Goal: Transaction & Acquisition: Purchase product/service

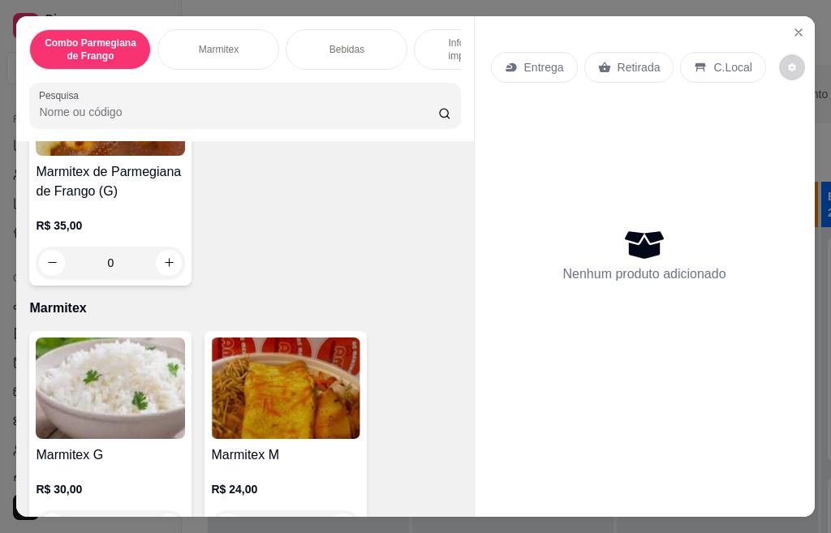
scroll to position [487, 0]
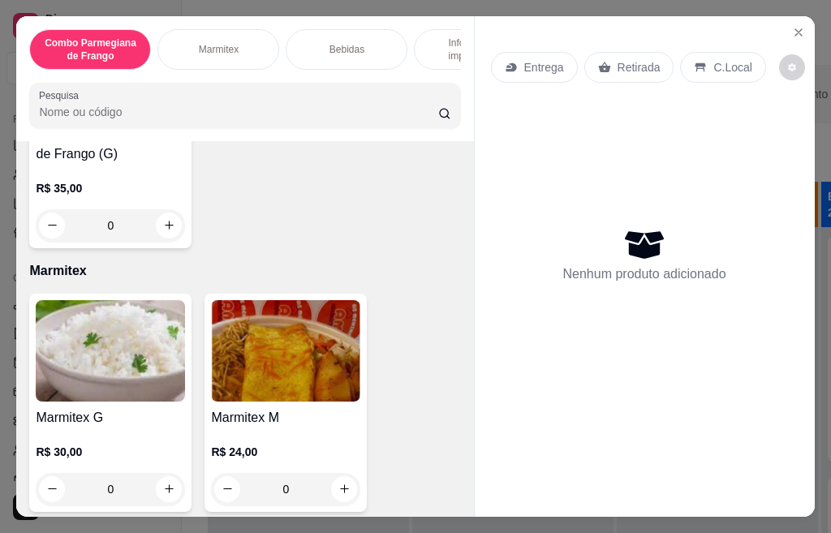
click at [96, 402] on img at bounding box center [110, 350] width 149 height 101
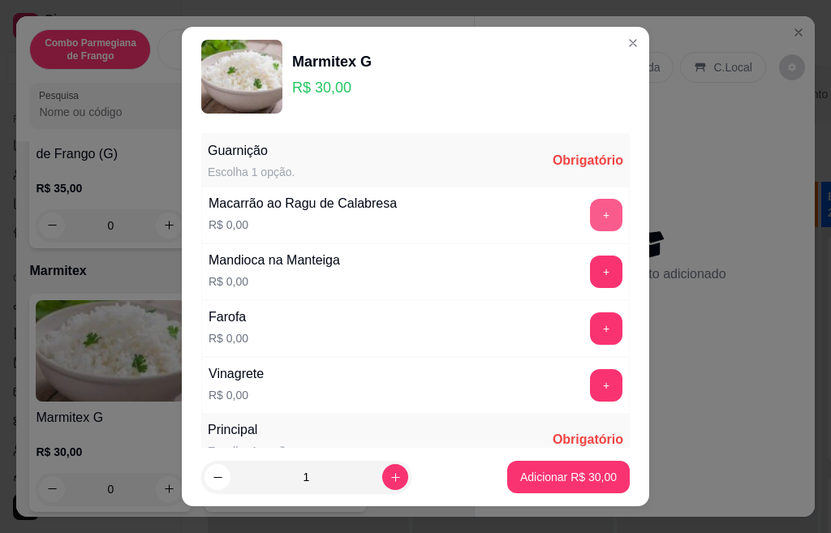
click at [590, 219] on button "+" at bounding box center [606, 215] width 32 height 32
click at [591, 277] on button "+" at bounding box center [607, 272] width 32 height 32
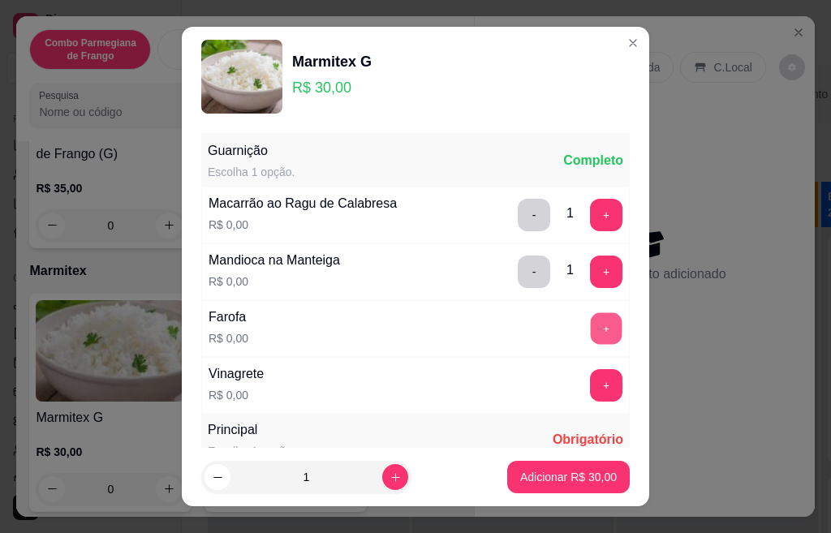
click at [591, 331] on button "+" at bounding box center [607, 328] width 32 height 32
click at [591, 394] on button "+" at bounding box center [607, 385] width 32 height 32
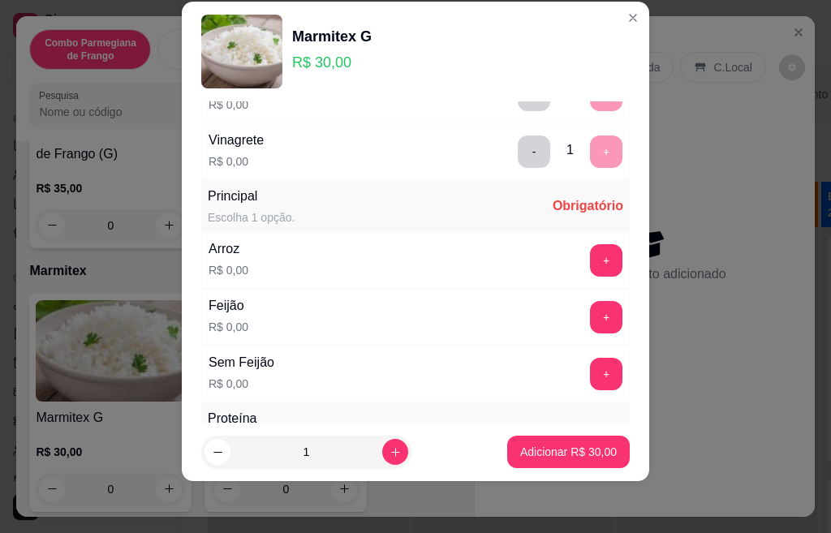
scroll to position [287, 0]
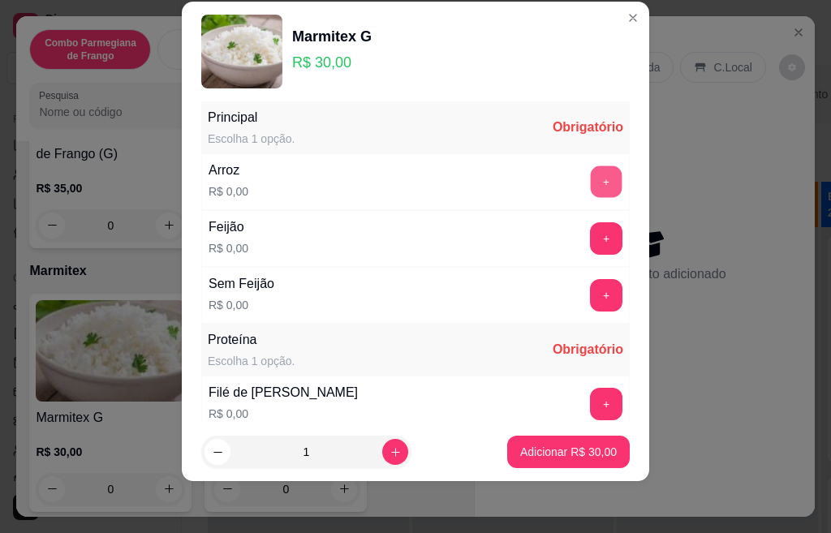
click at [591, 171] on button "+" at bounding box center [607, 182] width 32 height 32
click at [591, 242] on button "+" at bounding box center [607, 238] width 32 height 32
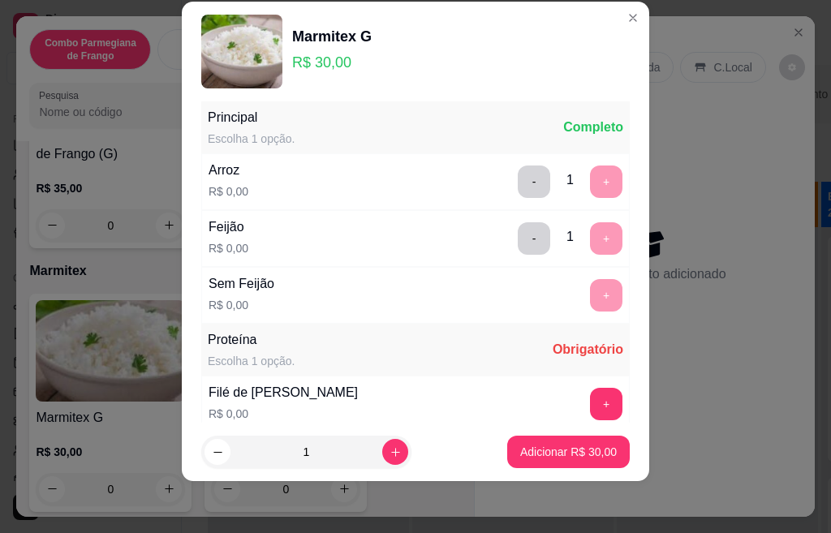
scroll to position [510, 0]
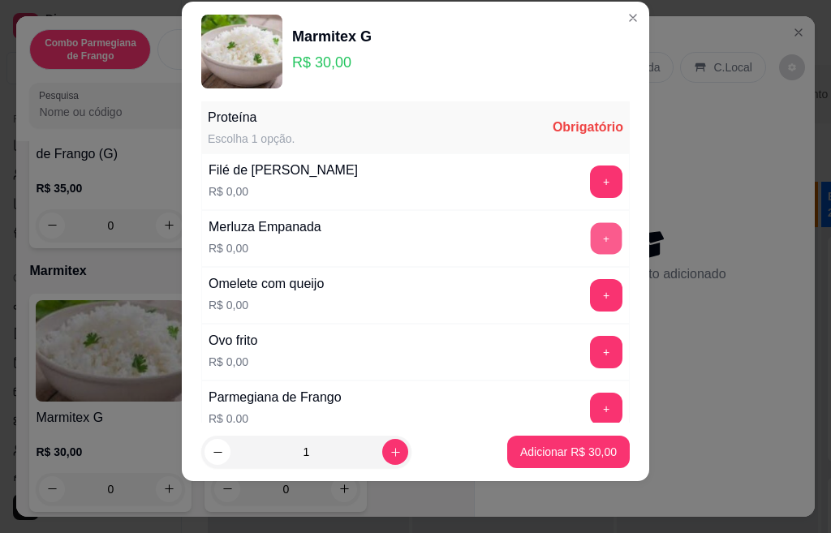
click at [591, 230] on button "+" at bounding box center [607, 238] width 32 height 32
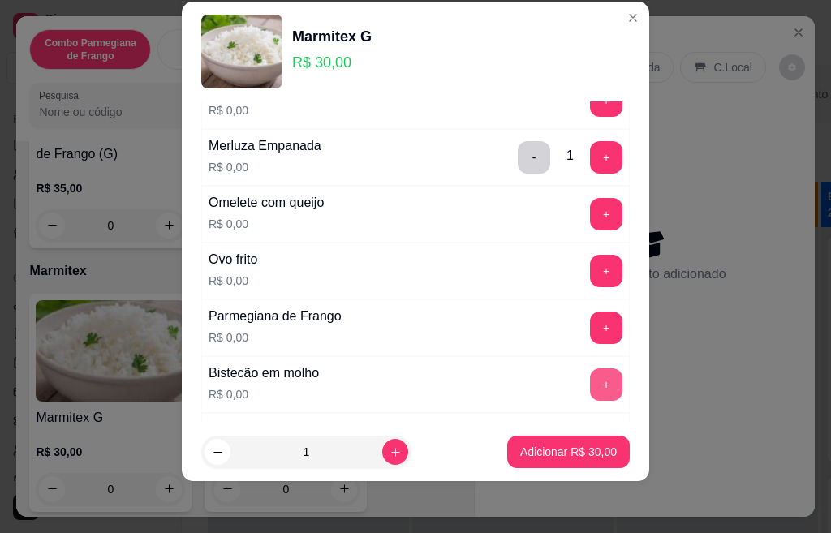
scroll to position [672, 0]
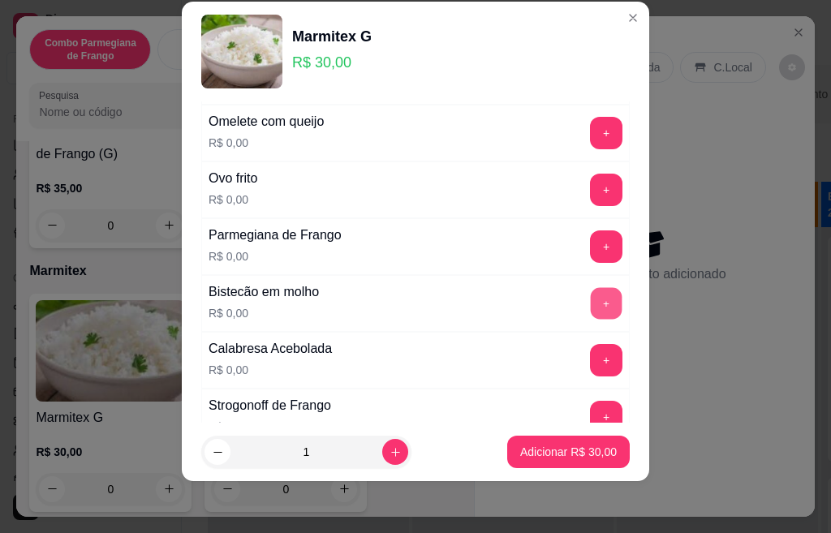
click at [591, 309] on button "+" at bounding box center [607, 303] width 32 height 32
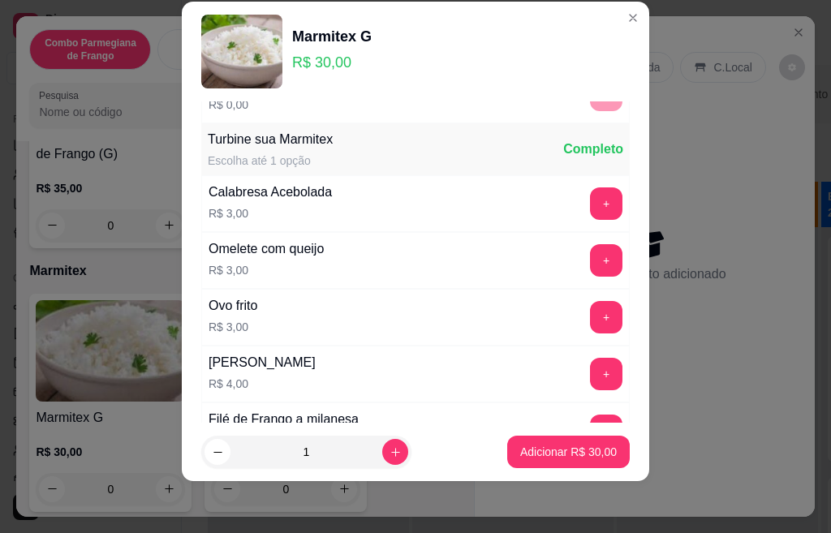
scroll to position [1016, 0]
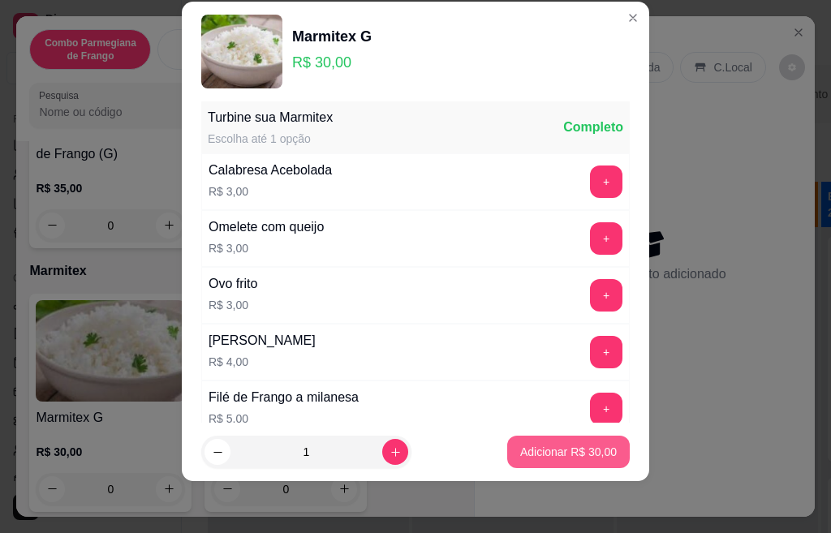
click at [552, 455] on p "Adicionar R$ 30,00" at bounding box center [568, 452] width 97 height 16
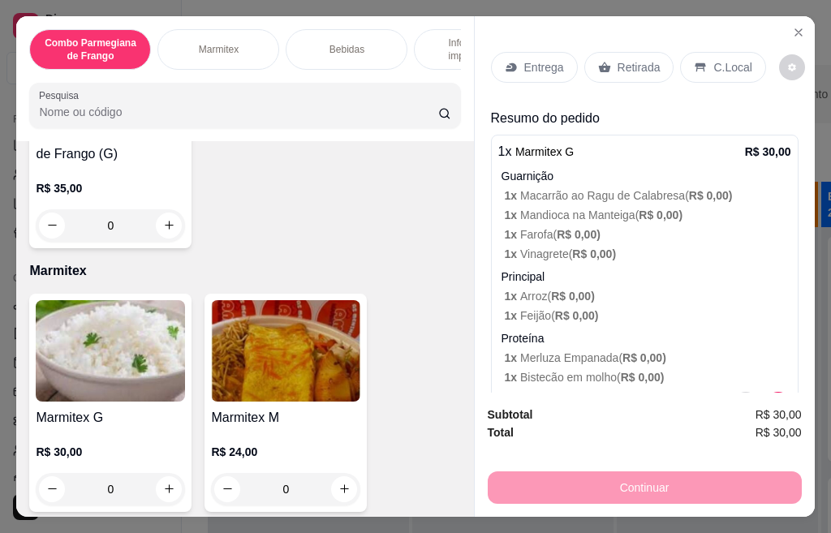
click at [618, 52] on div "Retirada" at bounding box center [629, 67] width 90 height 31
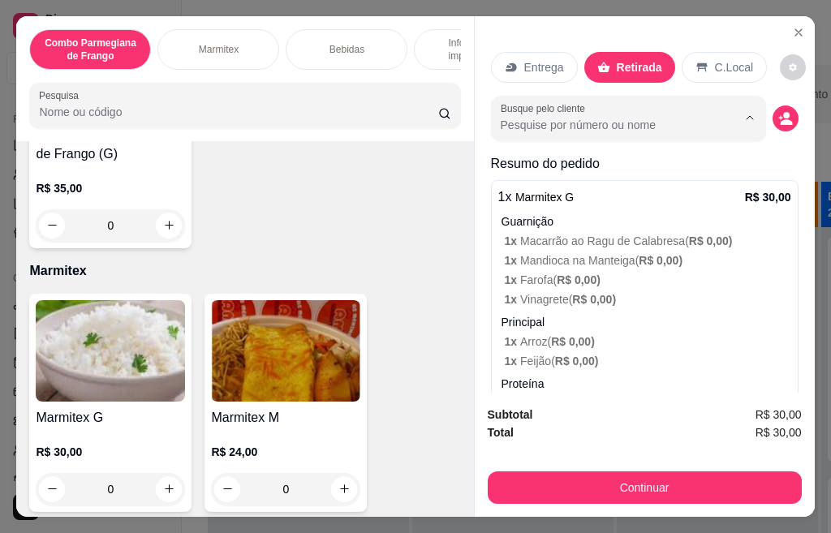
click at [661, 117] on input "Busque pelo cliente" at bounding box center [606, 125] width 210 height 16
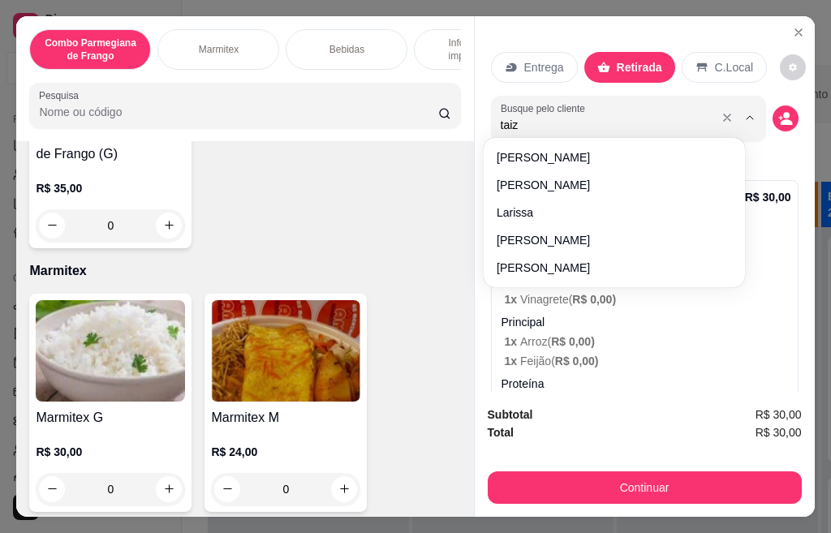
type input "taiza"
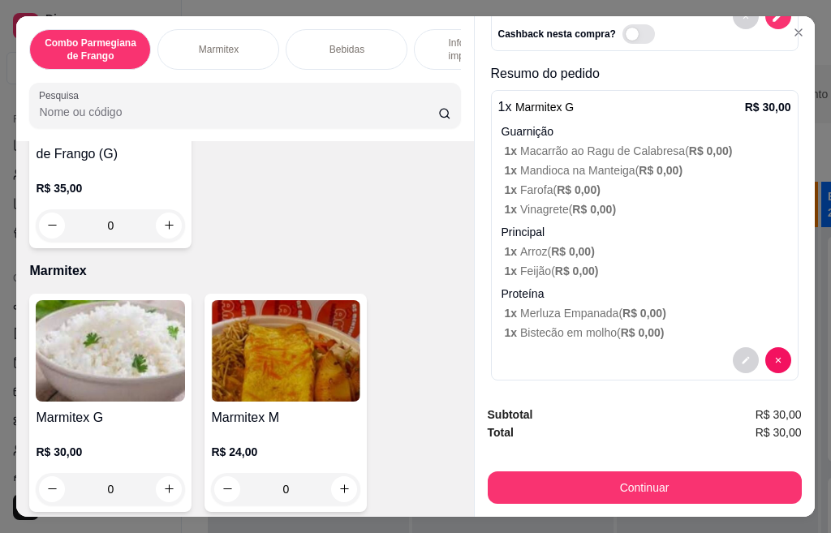
scroll to position [124, 0]
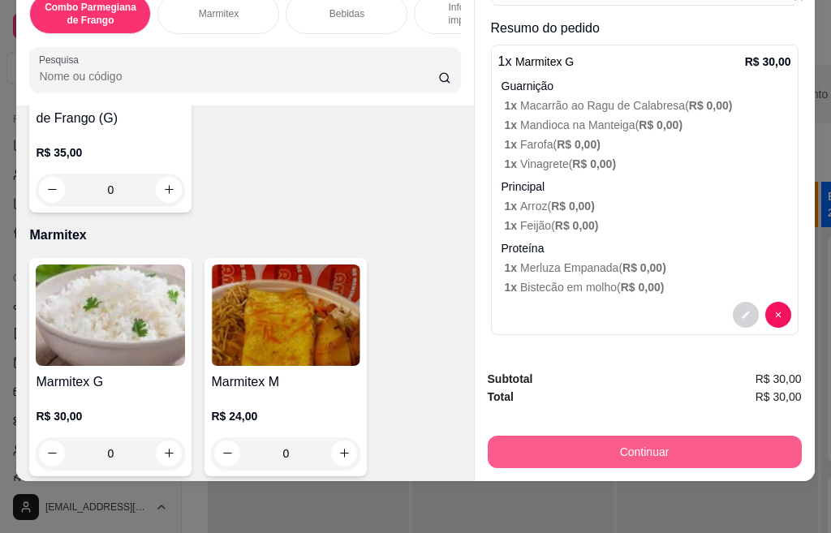
click at [633, 436] on button "Continuar" at bounding box center [645, 452] width 314 height 32
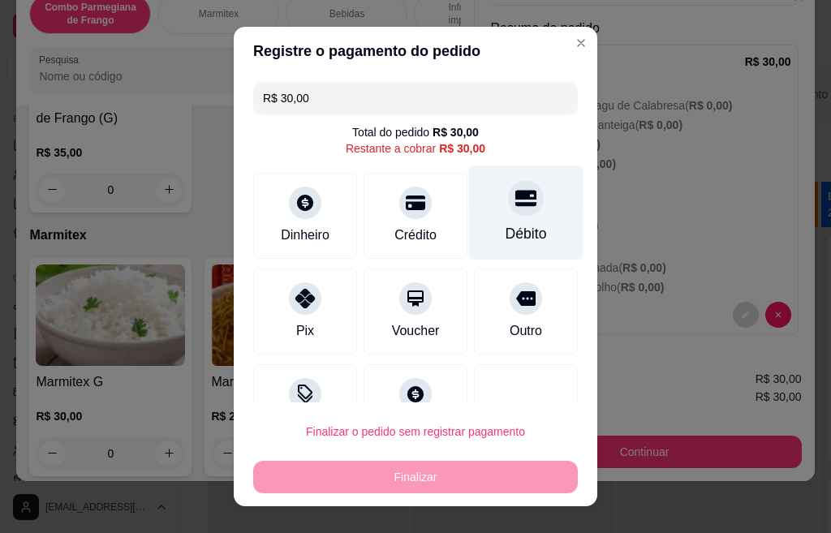
click at [469, 217] on div "Débito" at bounding box center [526, 213] width 114 height 95
type input "R$ 0,00"
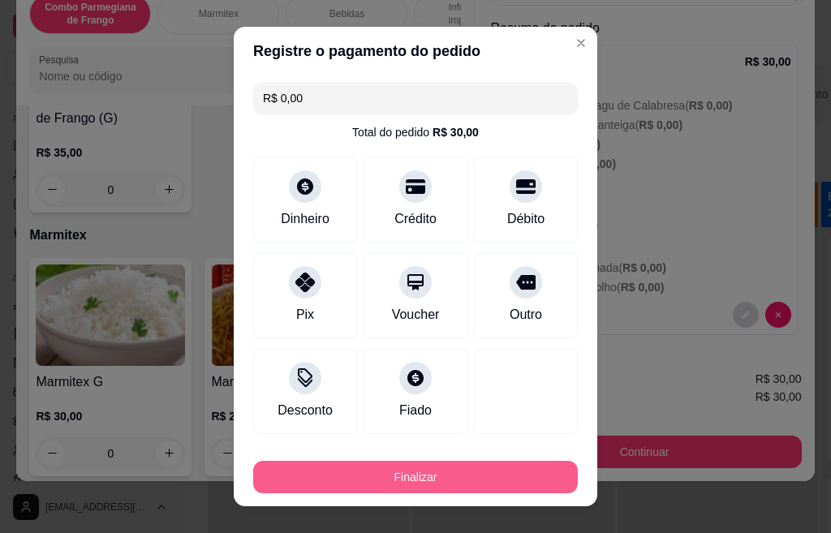
click at [509, 474] on button "Finalizar" at bounding box center [415, 477] width 325 height 32
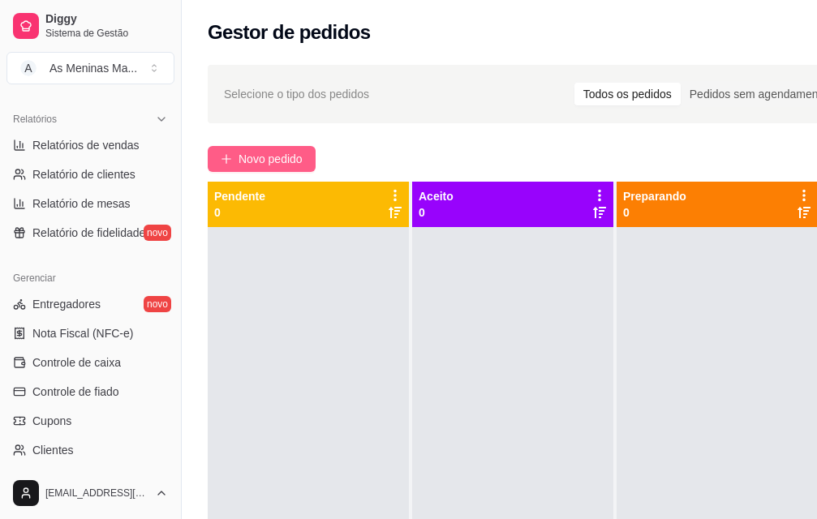
click at [277, 166] on span "Novo pedido" at bounding box center [271, 159] width 64 height 18
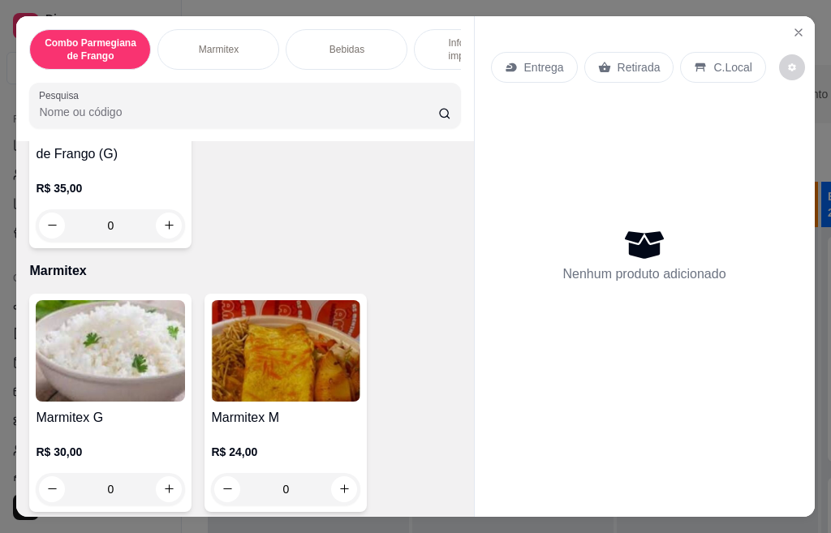
scroll to position [568, 0]
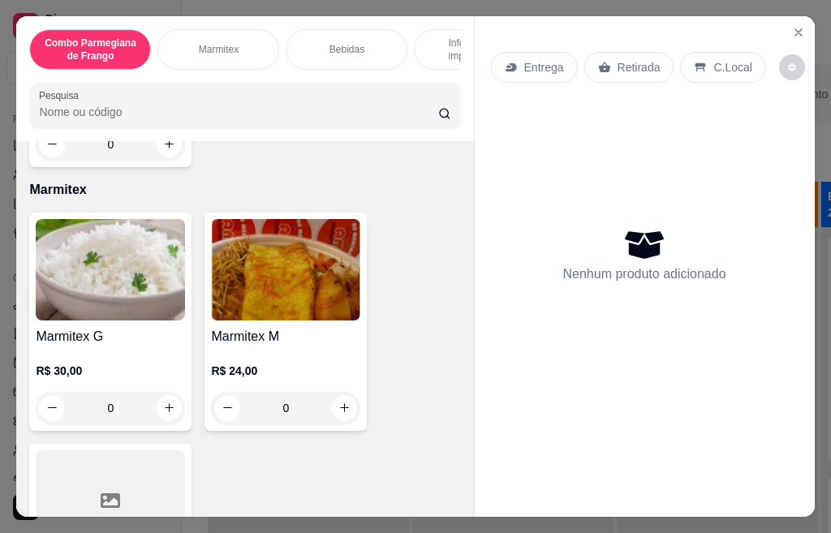
click at [291, 290] on img at bounding box center [285, 269] width 149 height 101
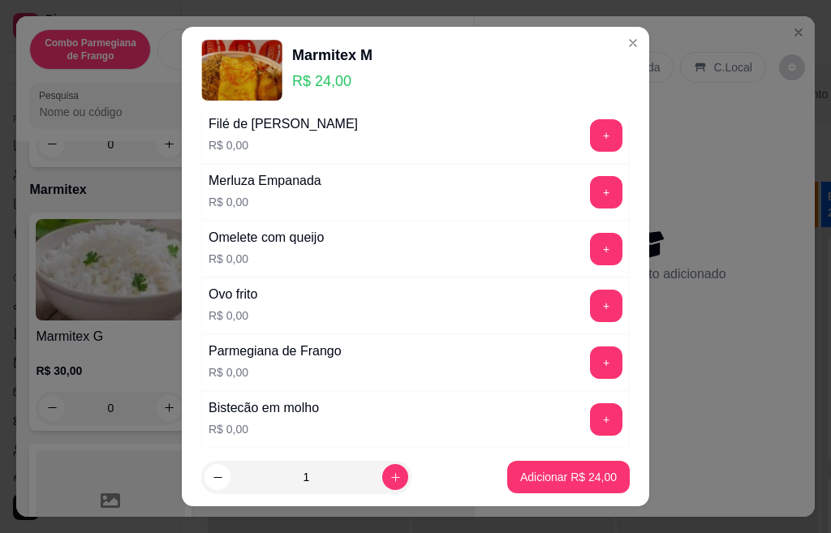
scroll to position [649, 0]
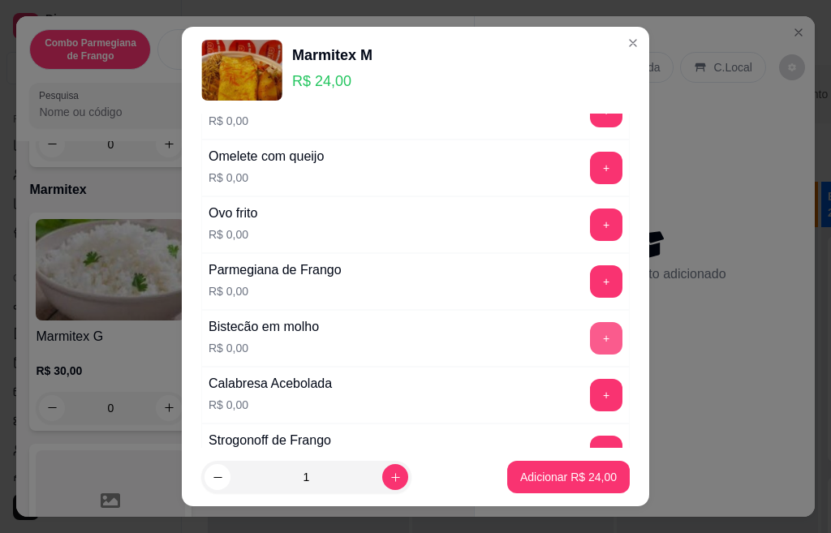
click at [590, 344] on button "+" at bounding box center [606, 338] width 32 height 32
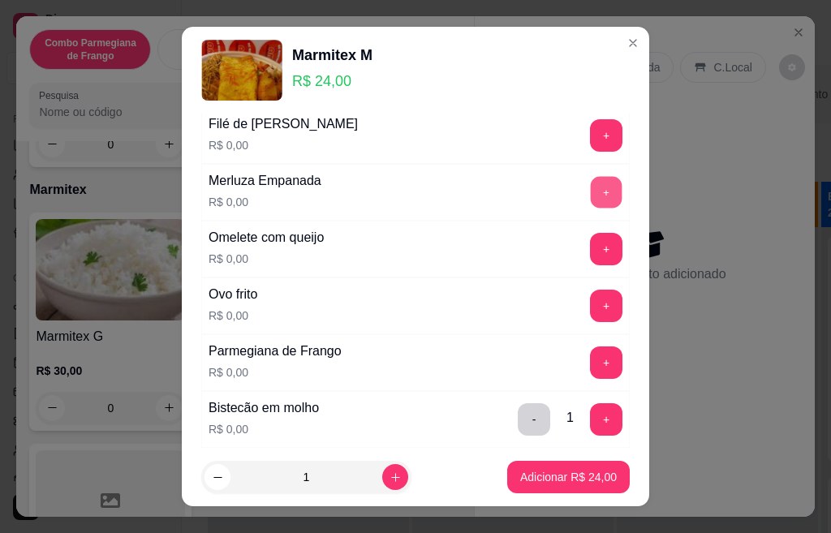
click at [591, 191] on button "+" at bounding box center [607, 192] width 32 height 32
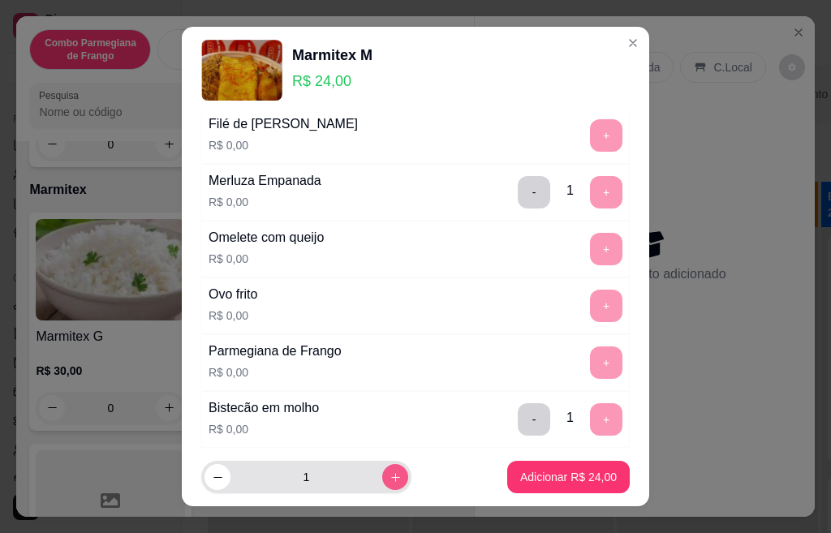
click at [391, 477] on icon "increase-product-quantity" at bounding box center [395, 477] width 9 height 9
type input "2"
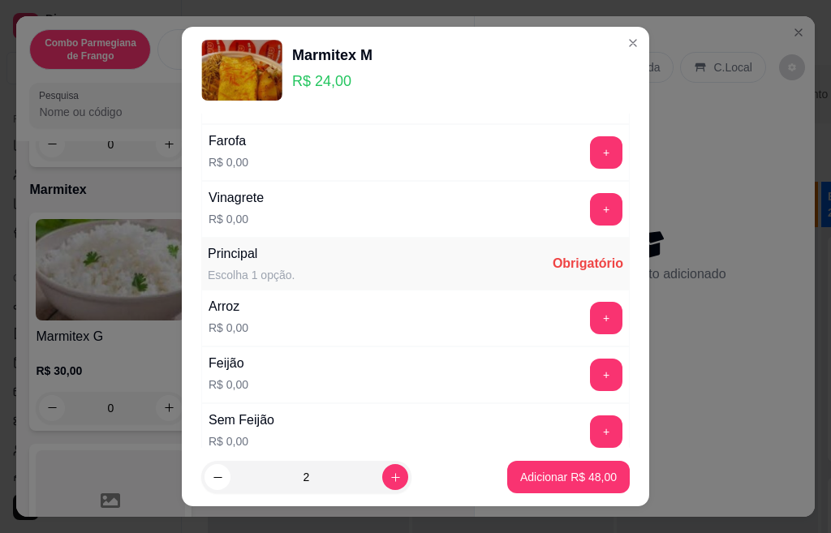
scroll to position [162, 0]
click at [590, 311] on button "+" at bounding box center [606, 319] width 32 height 32
click at [590, 373] on button "+" at bounding box center [606, 375] width 32 height 32
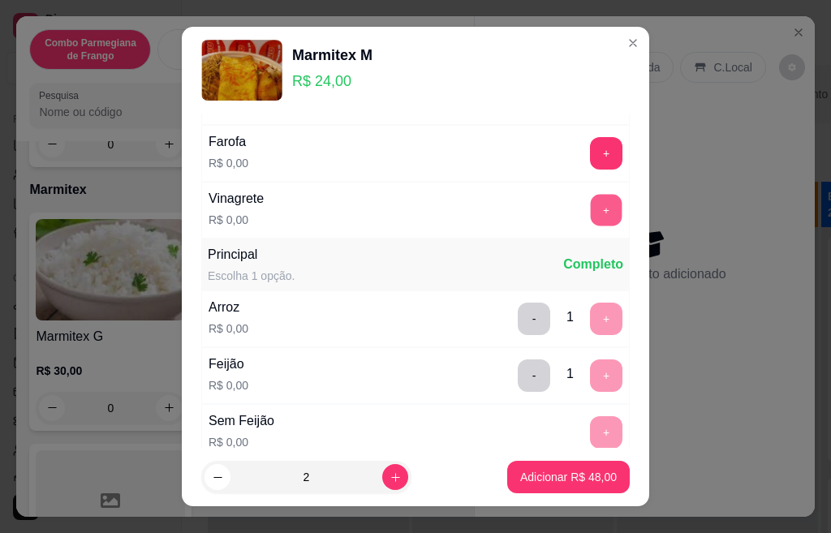
click at [591, 216] on button "+" at bounding box center [607, 210] width 32 height 32
click at [591, 150] on button "+" at bounding box center [607, 153] width 32 height 32
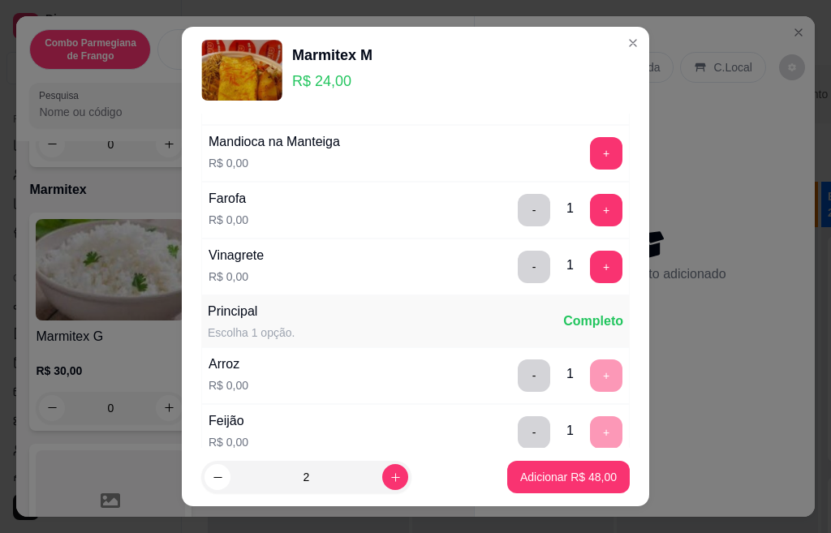
scroll to position [0, 0]
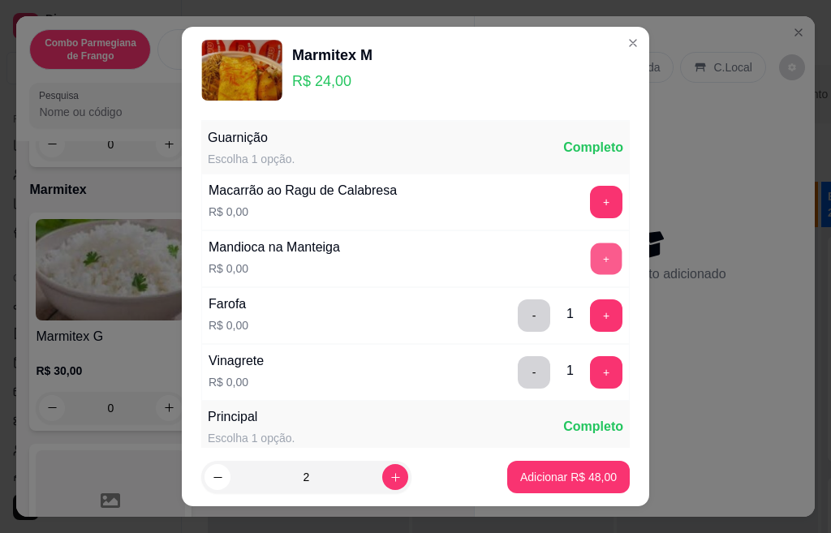
click at [591, 261] on button "+" at bounding box center [607, 259] width 32 height 32
click at [590, 201] on button "+" at bounding box center [606, 202] width 32 height 32
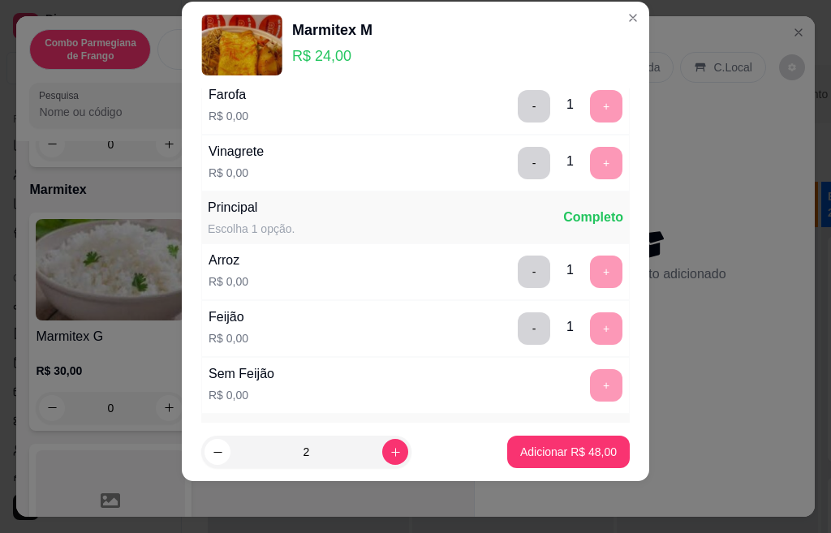
scroll to position [287, 0]
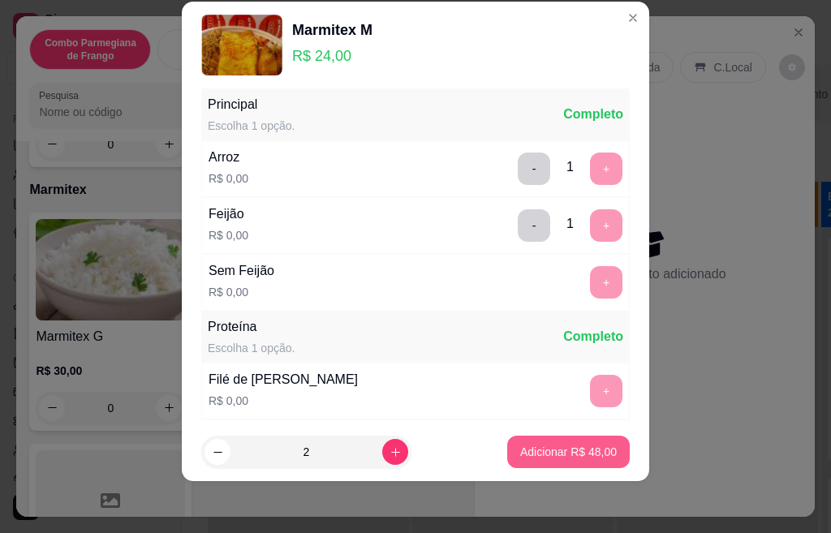
click at [543, 452] on p "Adicionar R$ 48,00" at bounding box center [568, 452] width 97 height 16
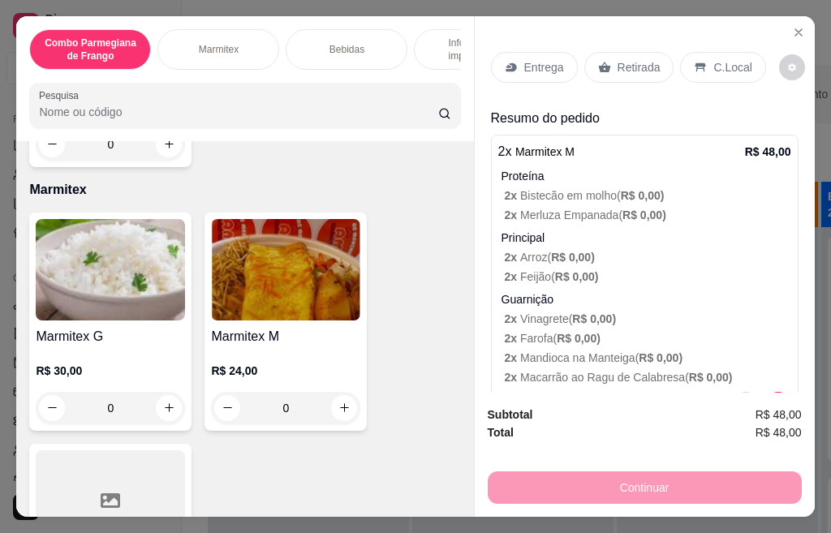
click at [607, 63] on div "Retirada" at bounding box center [629, 67] width 90 height 31
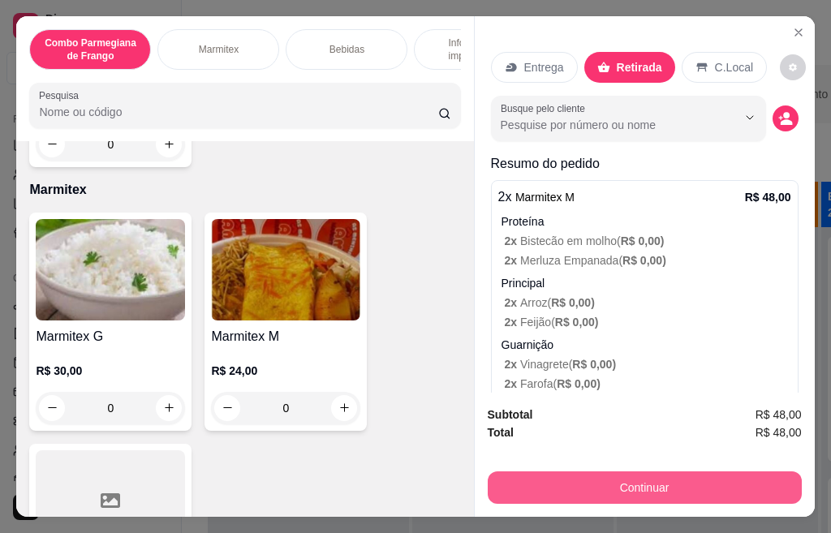
click at [658, 485] on button "Continuar" at bounding box center [645, 487] width 314 height 32
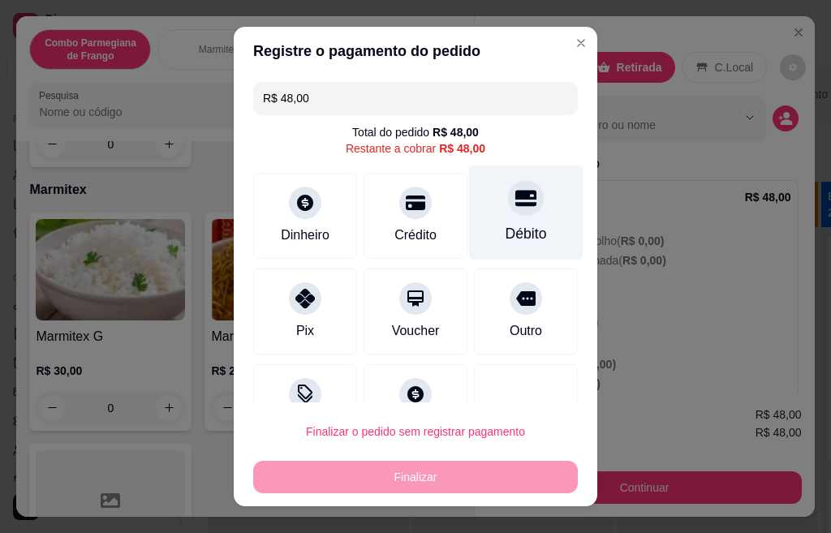
click at [505, 229] on div "Débito" at bounding box center [525, 233] width 41 height 21
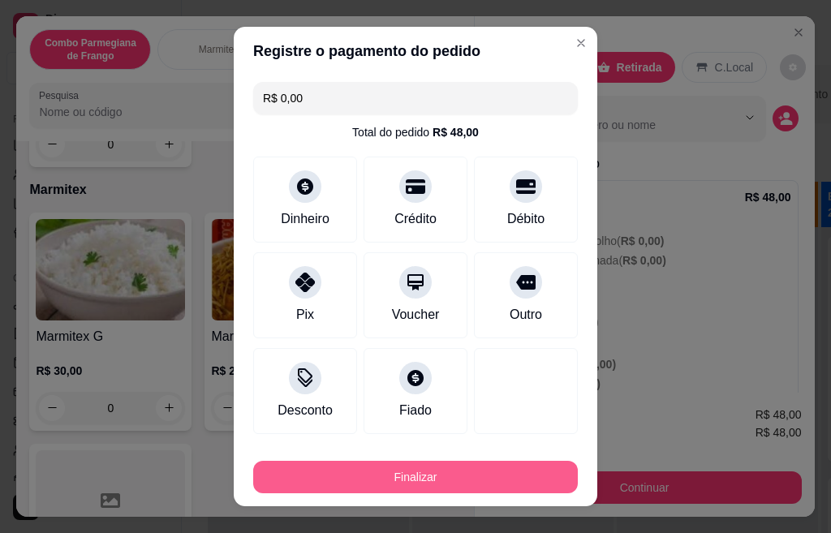
click at [453, 464] on button "Finalizar" at bounding box center [415, 477] width 325 height 32
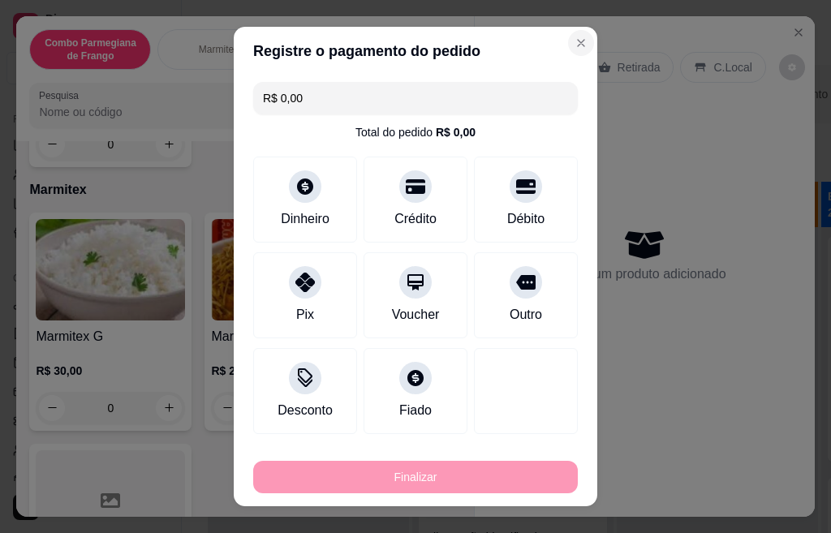
type input "-R$ 48,00"
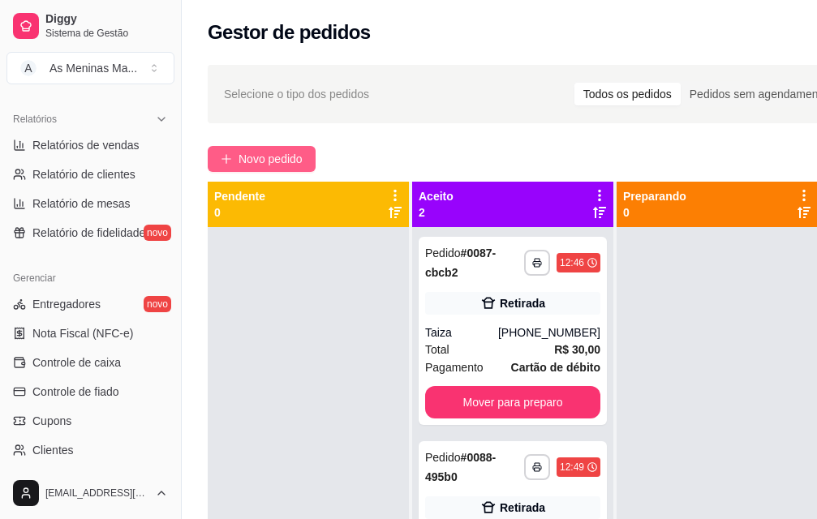
click at [234, 149] on button "Novo pedido" at bounding box center [262, 159] width 108 height 26
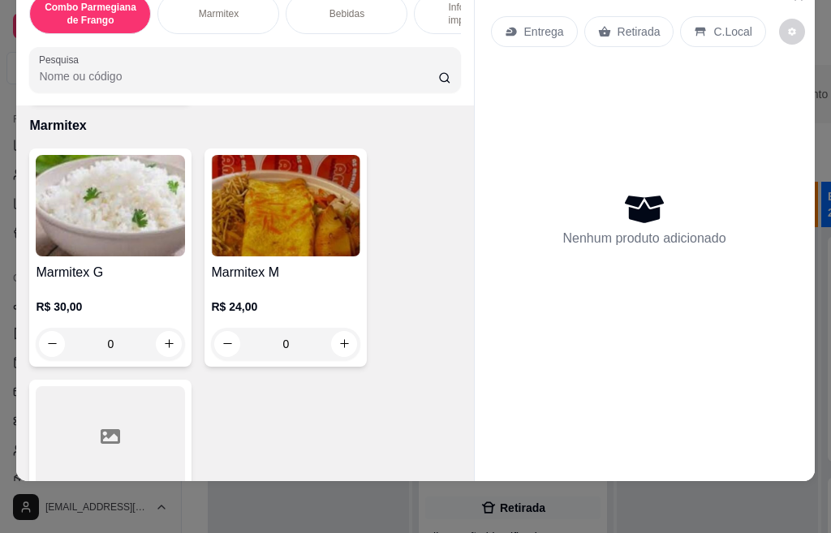
scroll to position [568, 0]
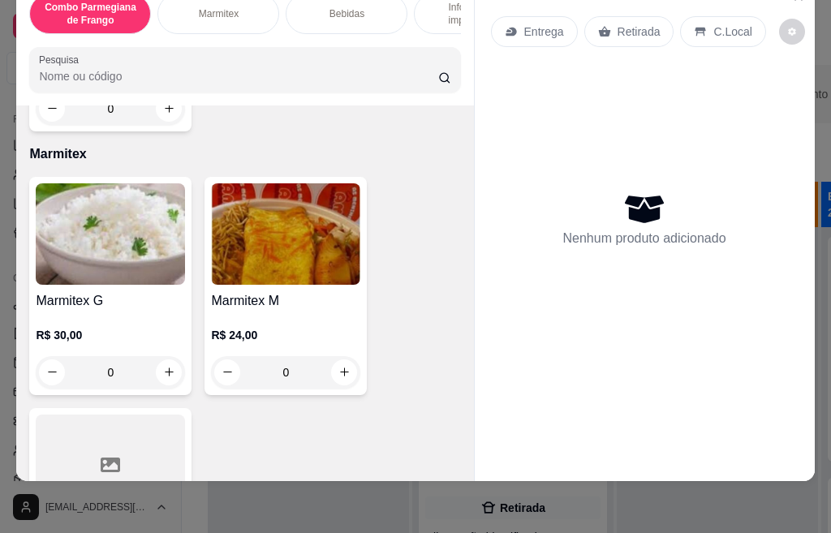
click at [289, 215] on img at bounding box center [285, 233] width 149 height 101
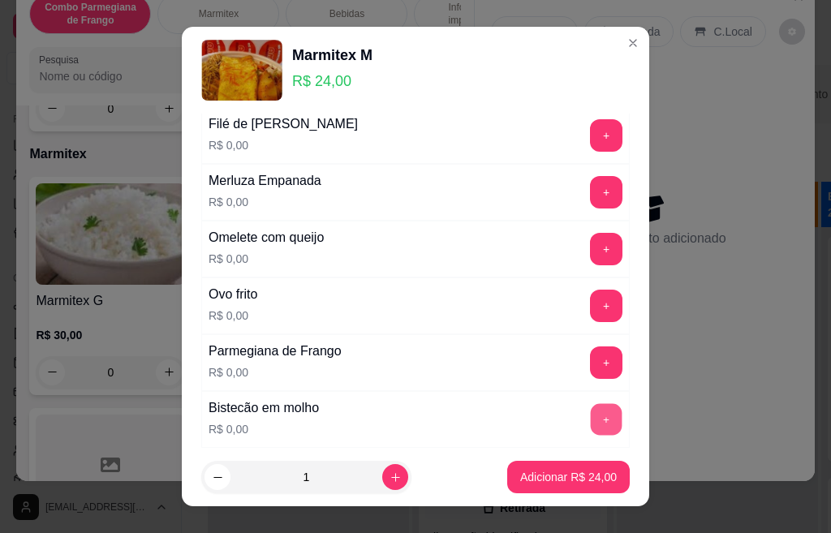
click at [591, 418] on button "+" at bounding box center [607, 419] width 32 height 32
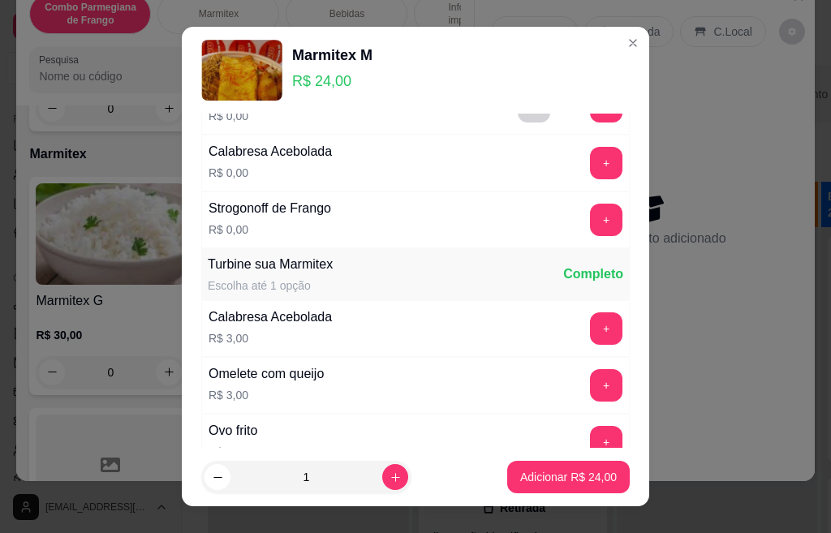
scroll to position [893, 0]
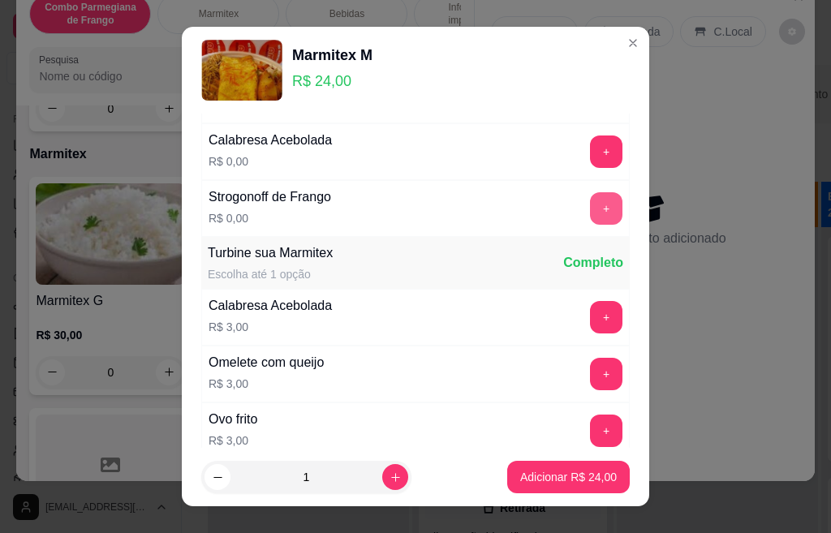
click at [590, 208] on button "+" at bounding box center [606, 208] width 32 height 32
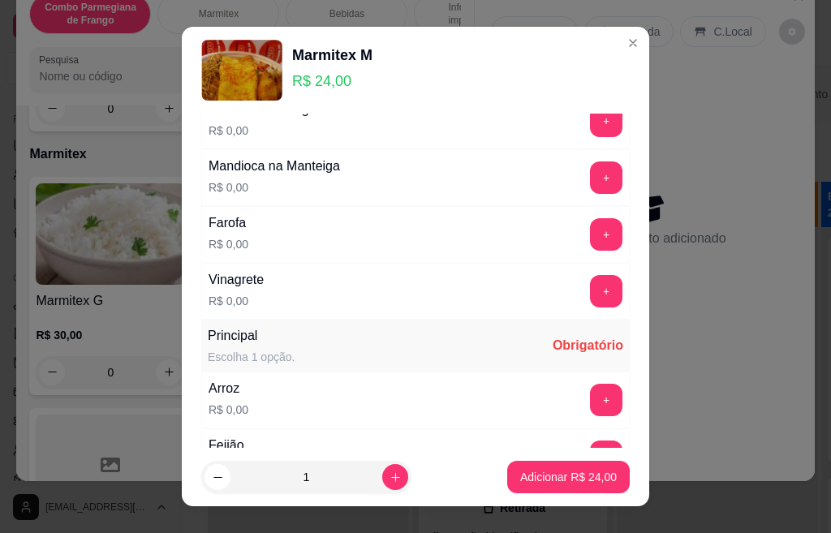
scroll to position [0, 0]
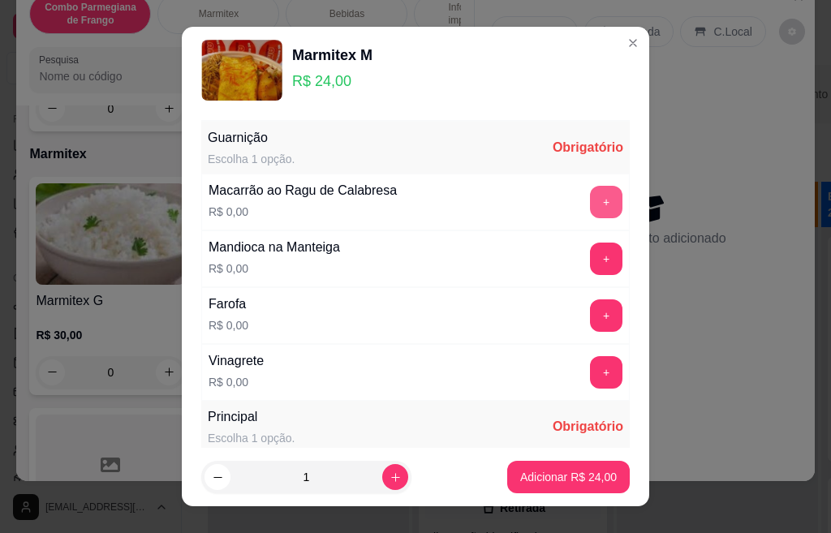
click at [590, 206] on button "+" at bounding box center [606, 202] width 32 height 32
click at [590, 262] on button "+" at bounding box center [606, 259] width 32 height 32
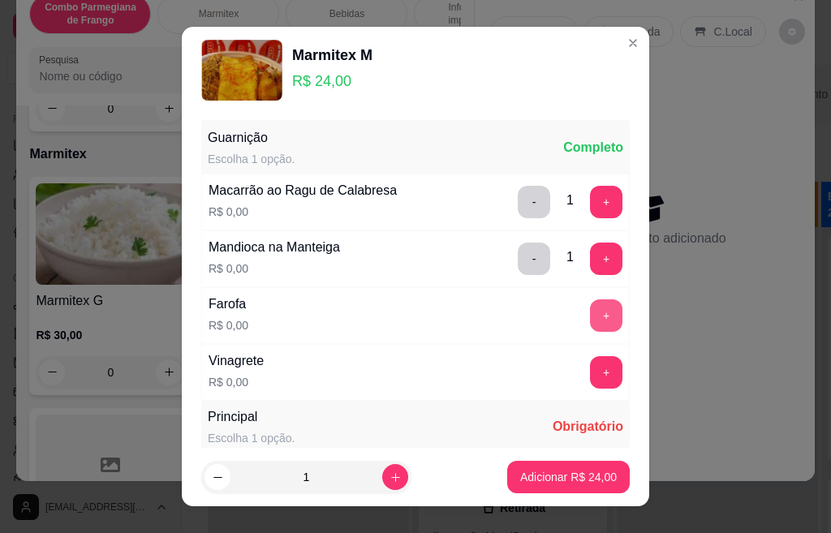
click at [590, 309] on button "+" at bounding box center [606, 315] width 32 height 32
click at [591, 359] on button "+" at bounding box center [607, 372] width 32 height 32
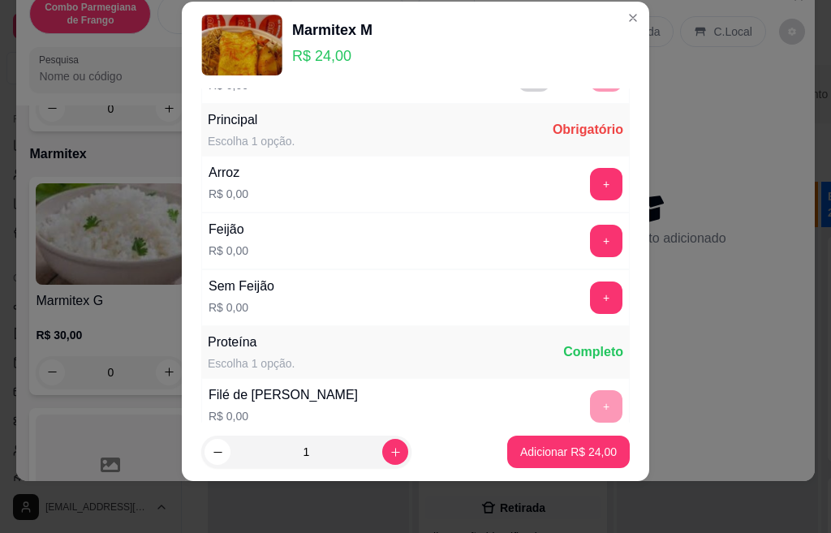
scroll to position [311, 0]
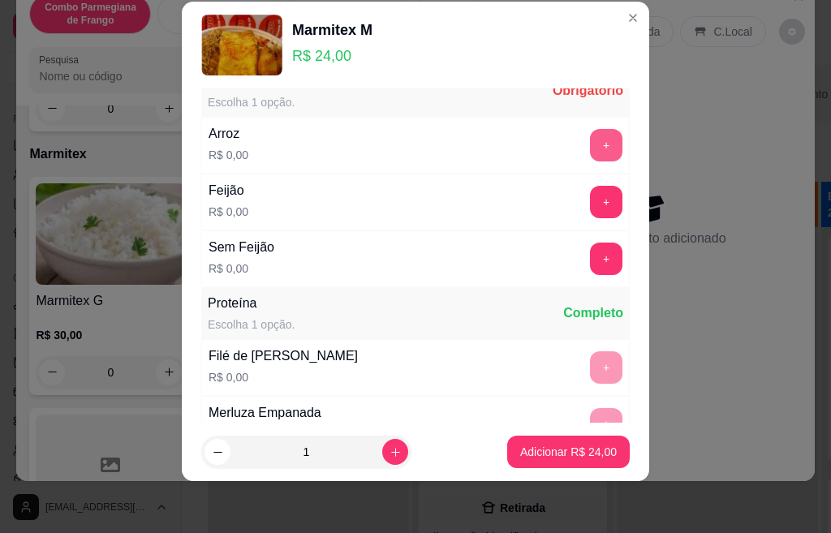
click at [590, 144] on button "+" at bounding box center [606, 145] width 32 height 32
click at [591, 201] on button "+" at bounding box center [607, 202] width 32 height 32
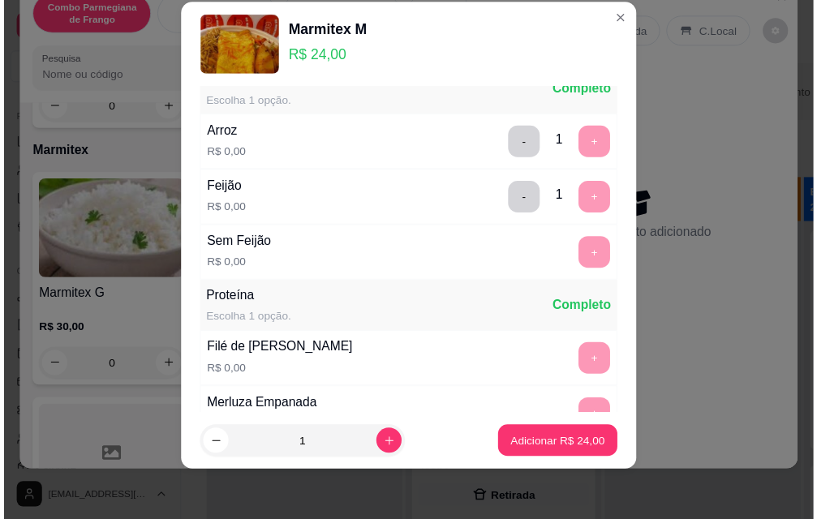
scroll to position [510, 0]
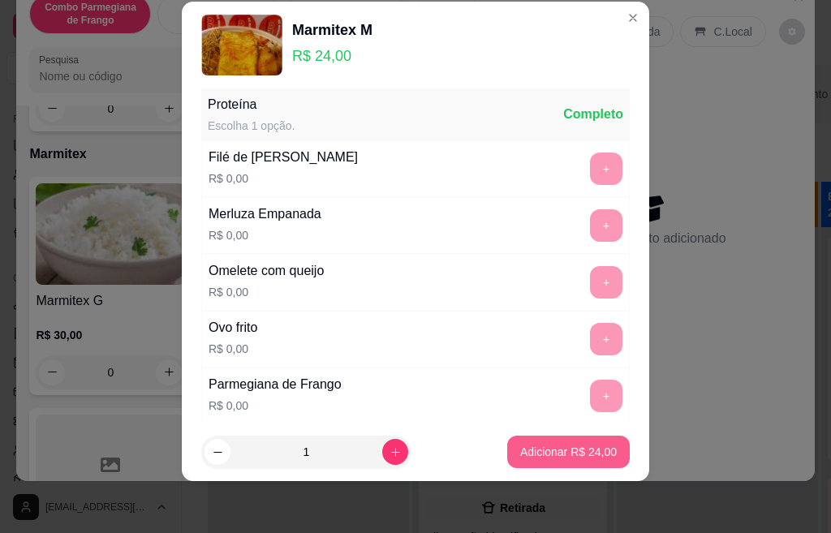
click at [561, 455] on p "Adicionar R$ 24,00" at bounding box center [568, 452] width 97 height 16
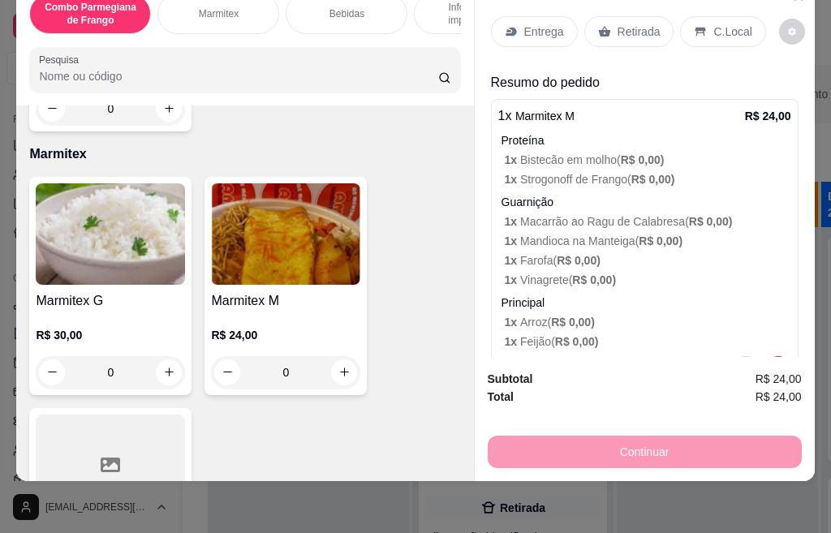
click at [617, 24] on p "Retirada" at bounding box center [638, 32] width 43 height 16
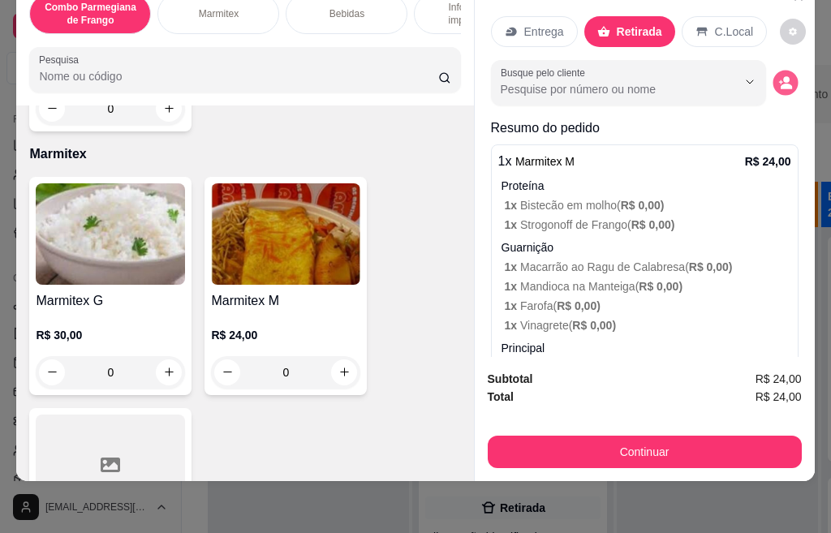
click at [783, 76] on circle "decrease-product-quantity" at bounding box center [786, 79] width 6 height 6
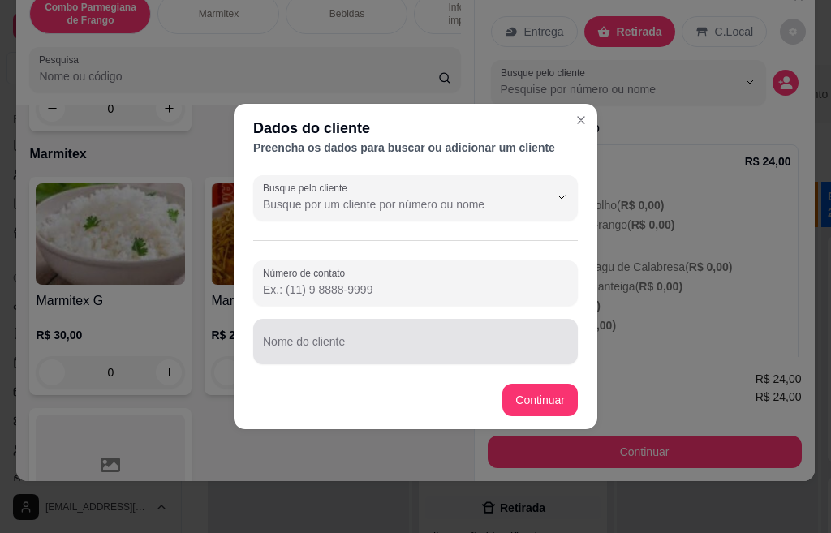
click at [372, 333] on div at bounding box center [415, 341] width 305 height 32
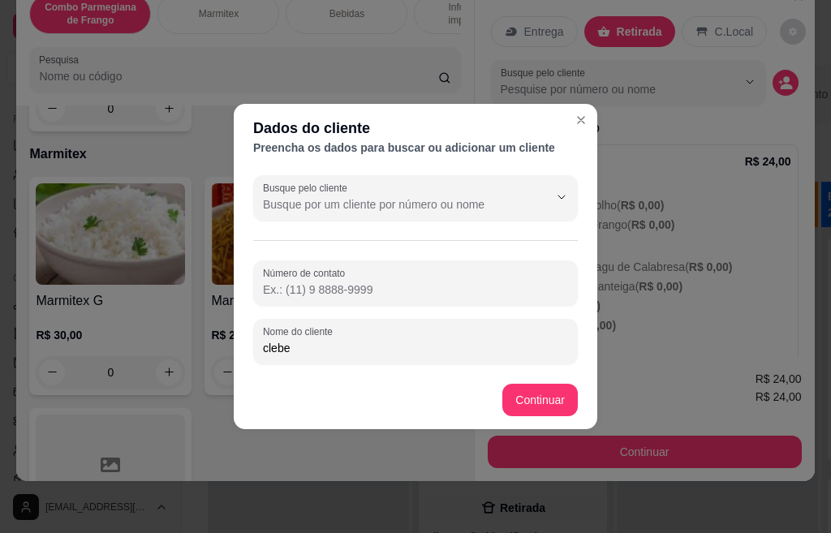
type input "cleber"
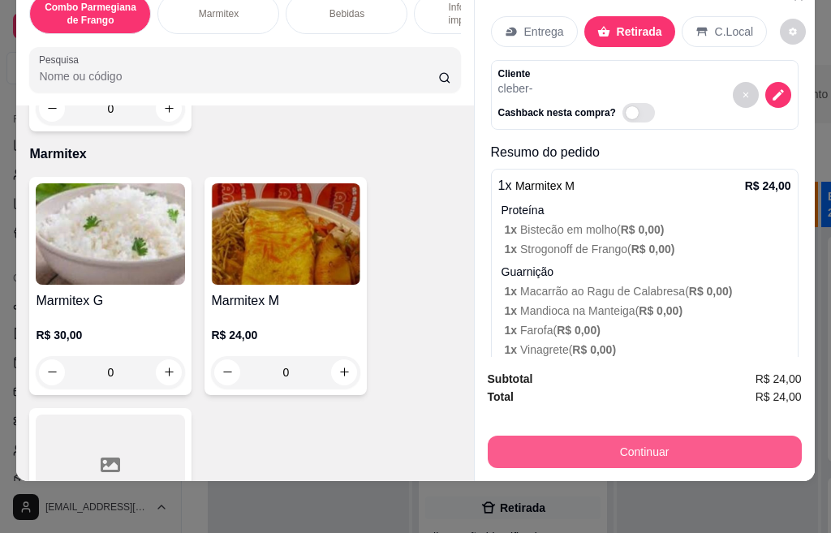
click at [581, 448] on button "Continuar" at bounding box center [645, 452] width 314 height 32
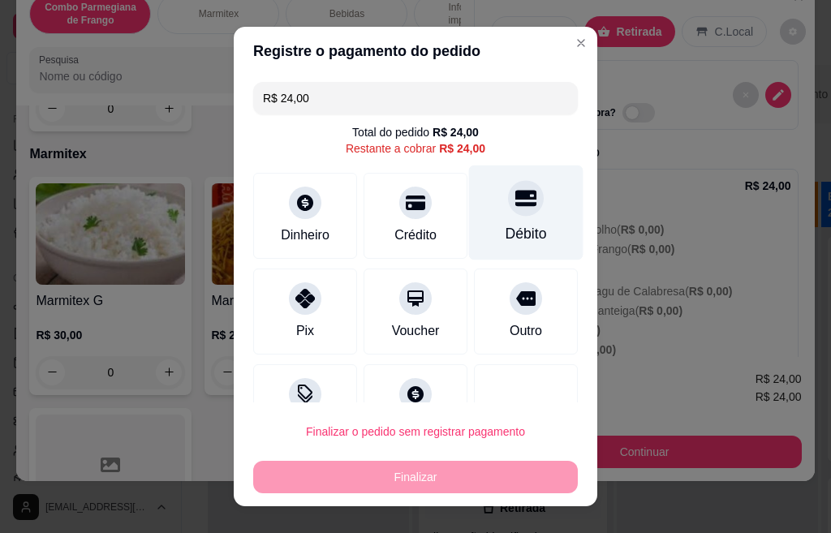
click at [505, 228] on div "Débito" at bounding box center [525, 233] width 41 height 21
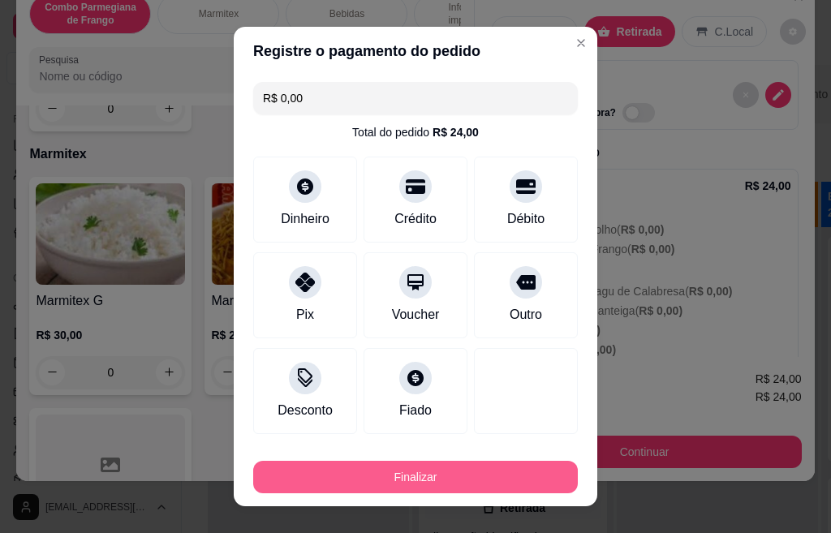
click at [469, 486] on button "Finalizar" at bounding box center [415, 477] width 325 height 32
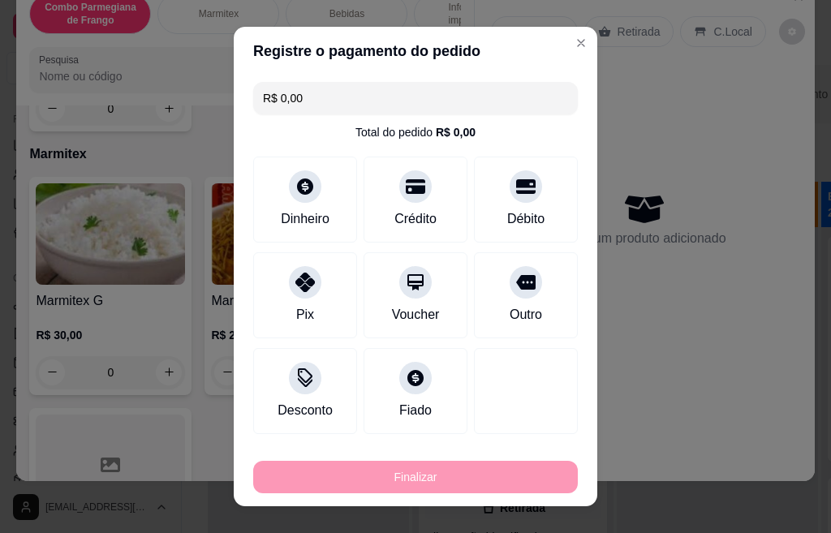
type input "-R$ 24,00"
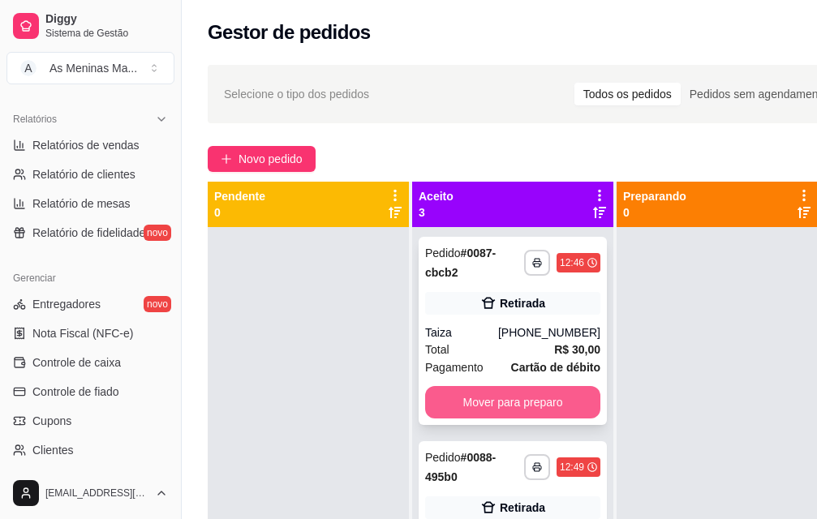
click at [508, 395] on button "Mover para preparo" at bounding box center [512, 402] width 175 height 32
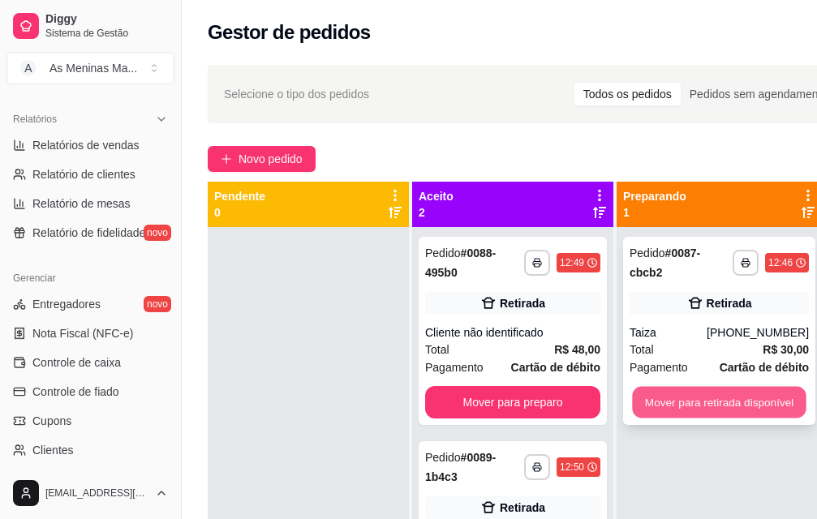
click at [678, 405] on button "Mover para retirada disponível" at bounding box center [719, 403] width 174 height 32
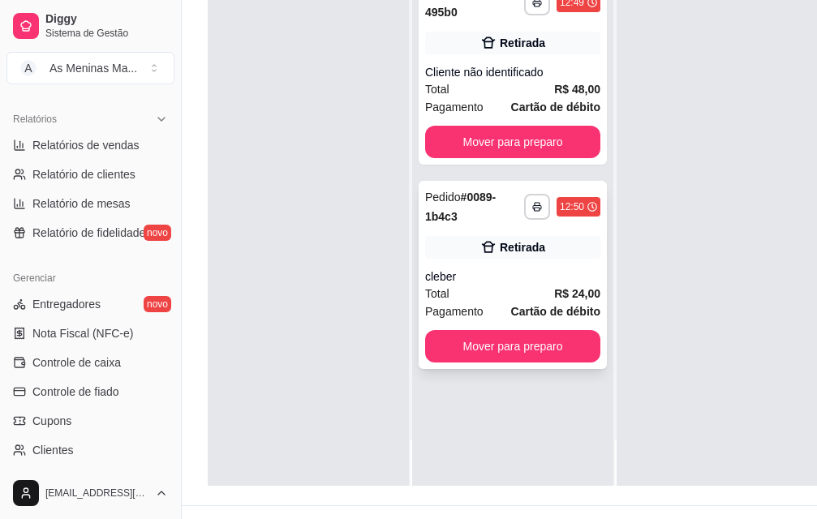
scroll to position [261, 0]
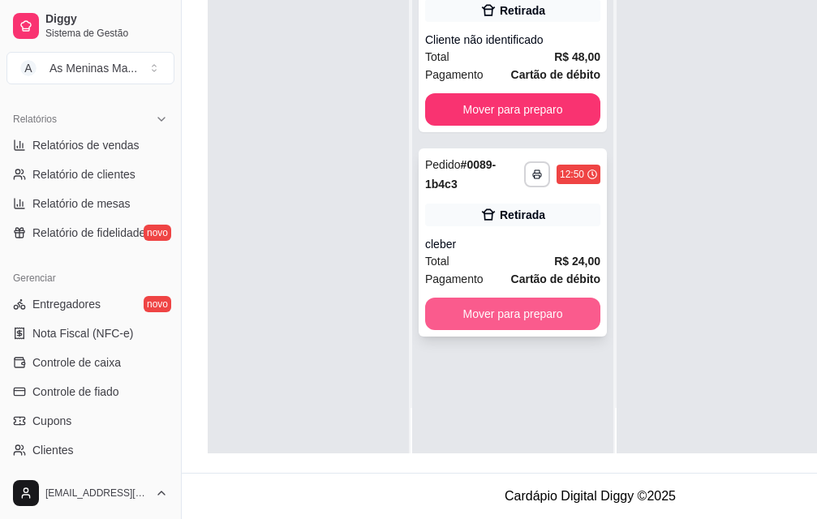
click at [506, 298] on button "Mover para preparo" at bounding box center [512, 314] width 175 height 32
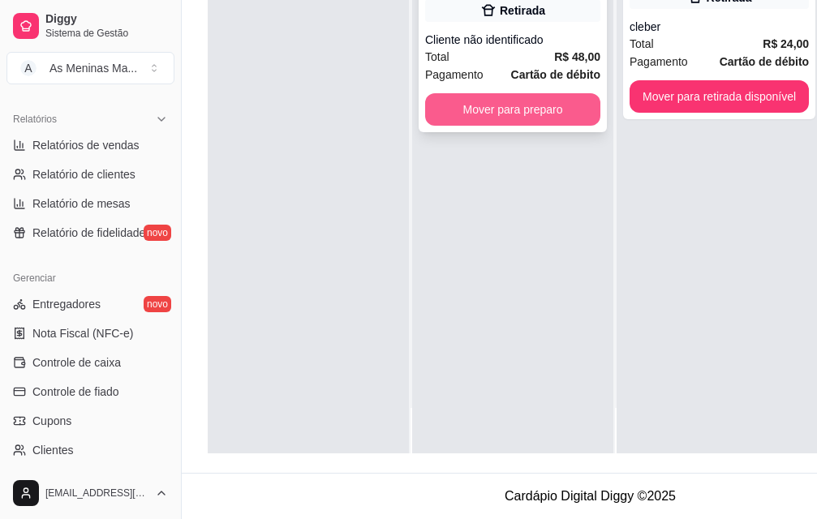
click at [522, 93] on button "Mover para preparo" at bounding box center [512, 109] width 175 height 32
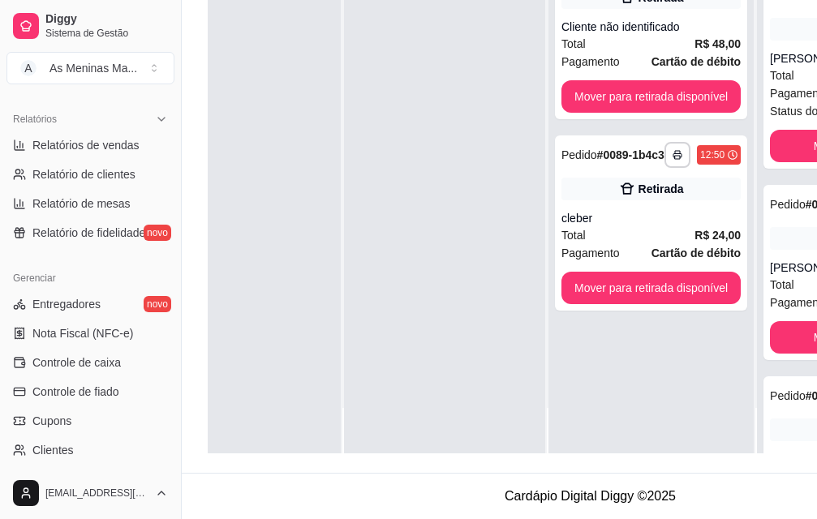
scroll to position [261, 182]
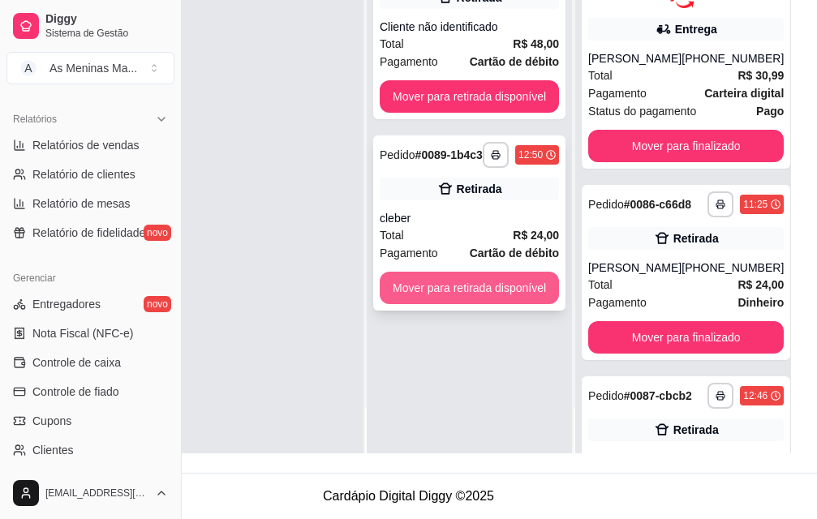
click at [471, 297] on button "Mover para retirada disponível" at bounding box center [469, 288] width 179 height 32
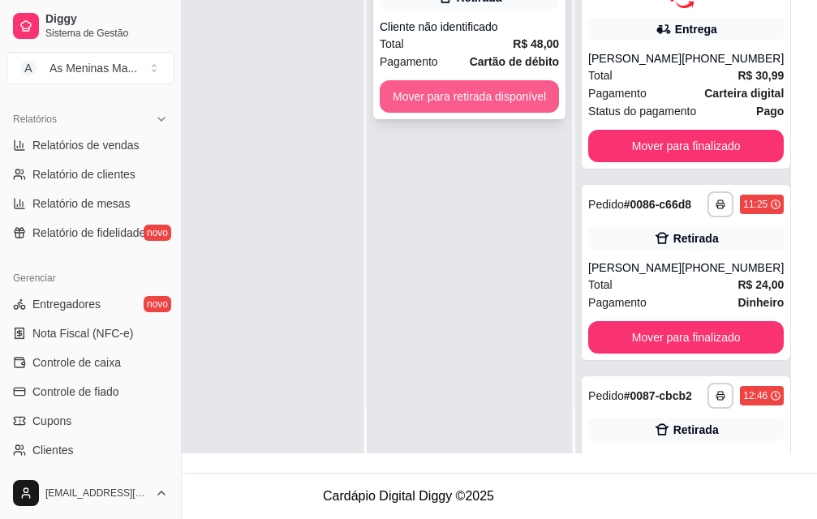
click at [424, 85] on button "Mover para retirada disponível" at bounding box center [469, 96] width 179 height 32
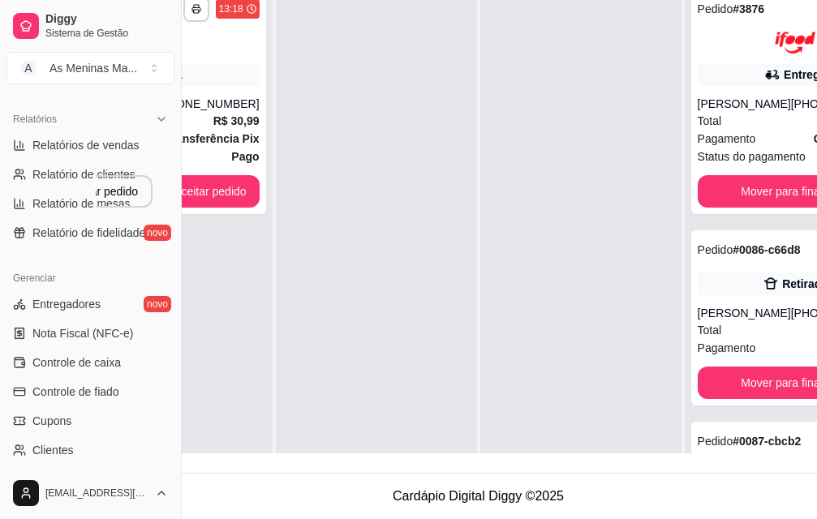
scroll to position [261, 0]
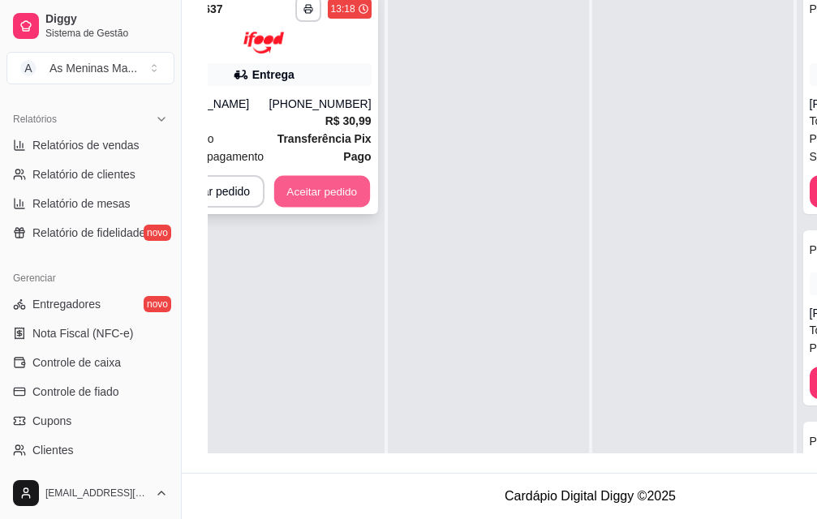
click at [316, 179] on button "Aceitar pedido" at bounding box center [322, 191] width 96 height 32
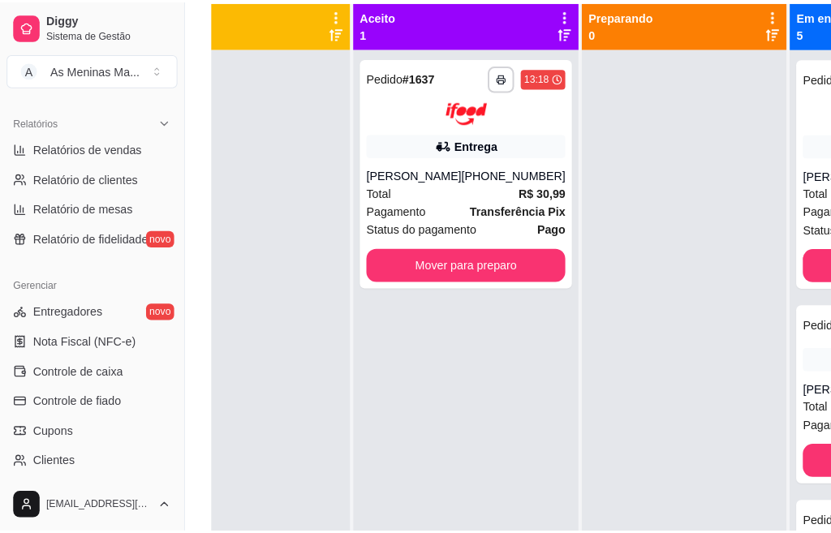
scroll to position [99, 0]
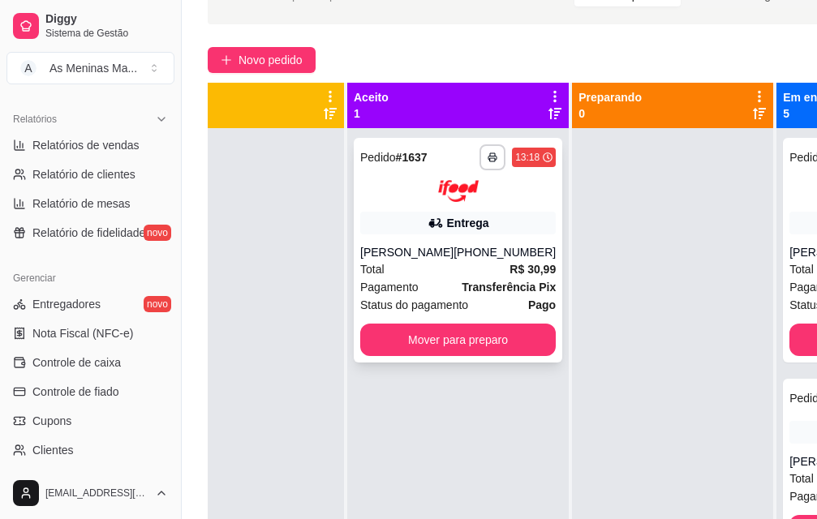
click at [406, 343] on button "Mover para preparo" at bounding box center [458, 340] width 196 height 32
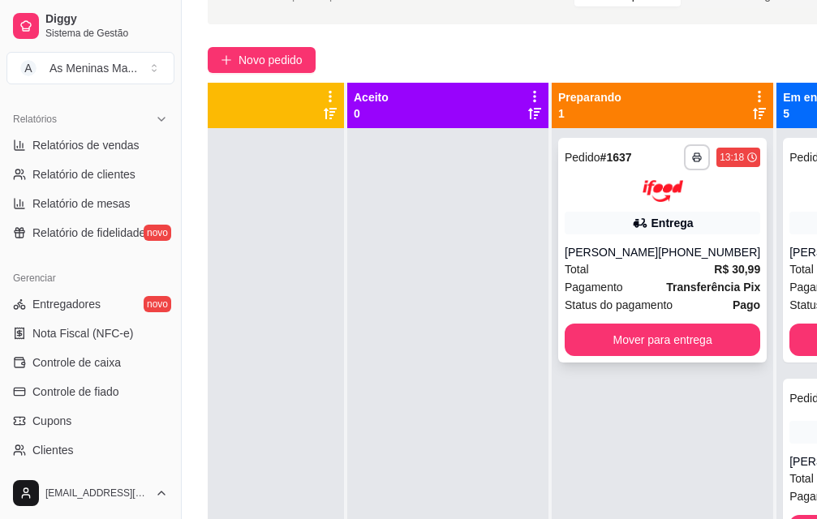
click at [686, 276] on div "Total R$ 30,99" at bounding box center [663, 269] width 196 height 18
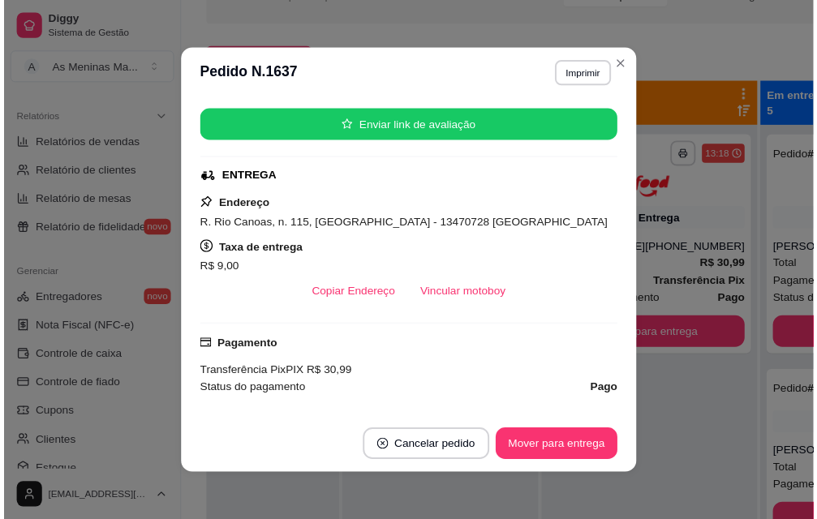
scroll to position [243, 0]
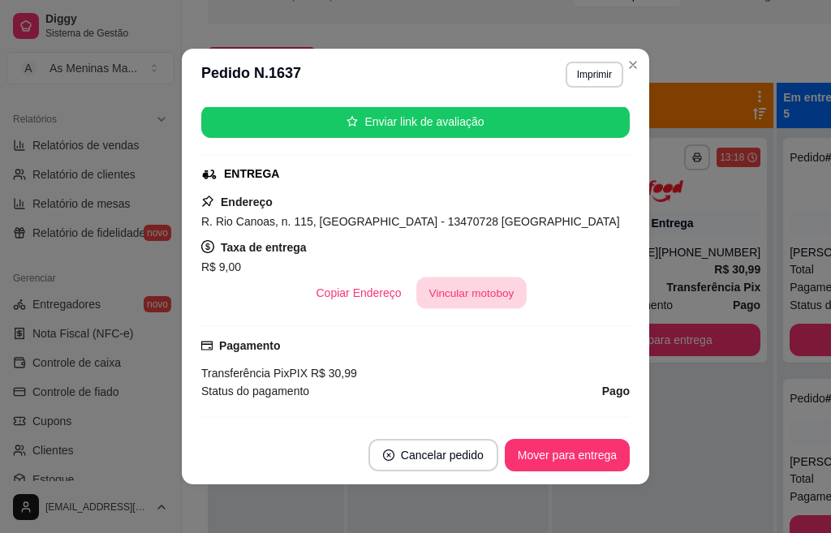
click at [478, 302] on button "Vincular motoboy" at bounding box center [471, 293] width 110 height 32
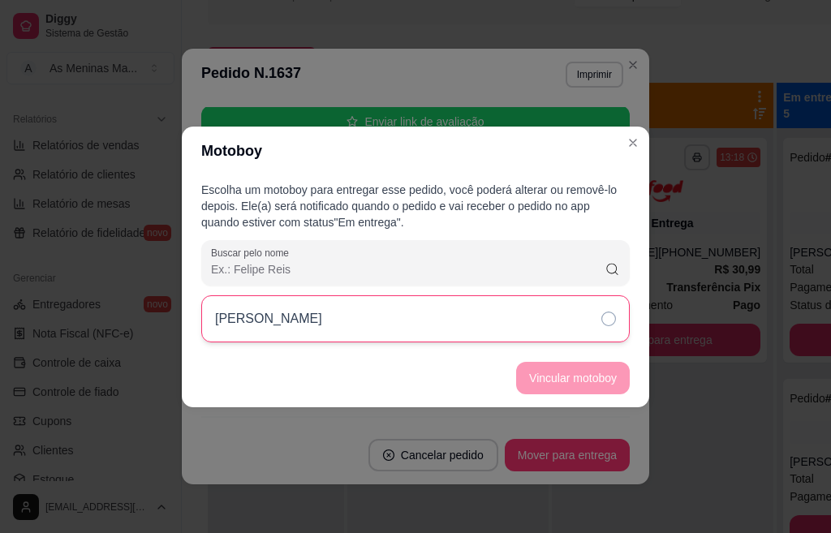
click at [516, 324] on div "[PERSON_NAME]" at bounding box center [415, 318] width 428 height 47
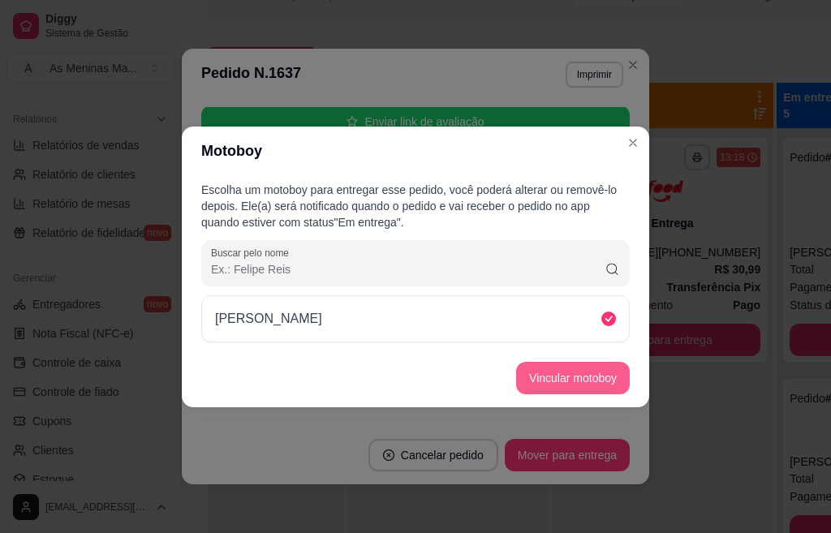
click at [540, 382] on button "Vincular motoboy" at bounding box center [573, 378] width 114 height 32
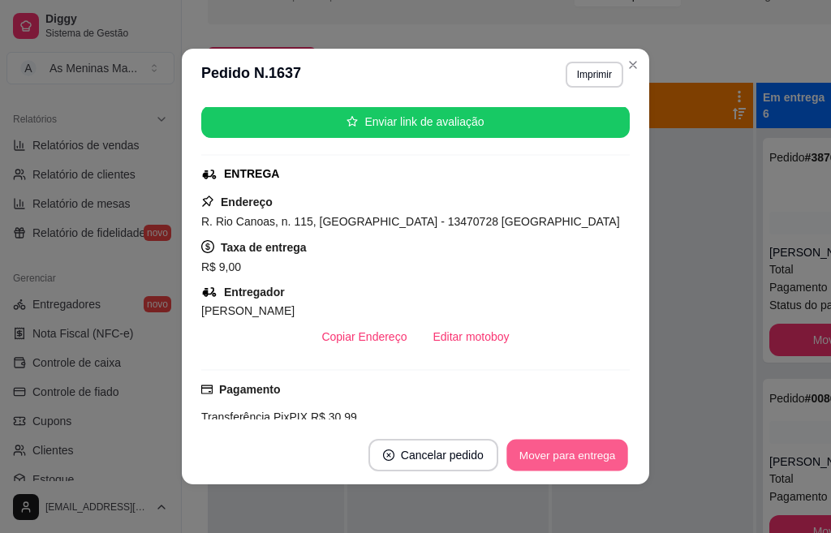
click at [566, 466] on button "Mover para entrega" at bounding box center [567, 456] width 122 height 32
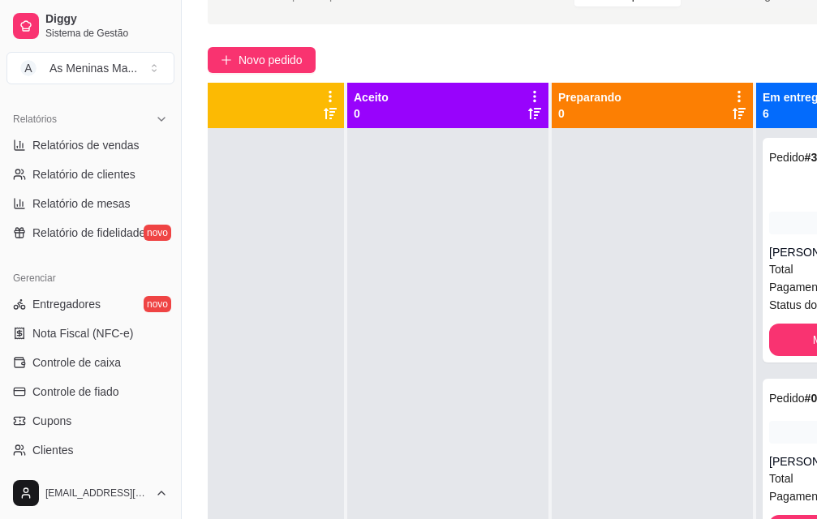
scroll to position [0, 51]
